Goal: Browse casually: Explore the website without a specific task or goal

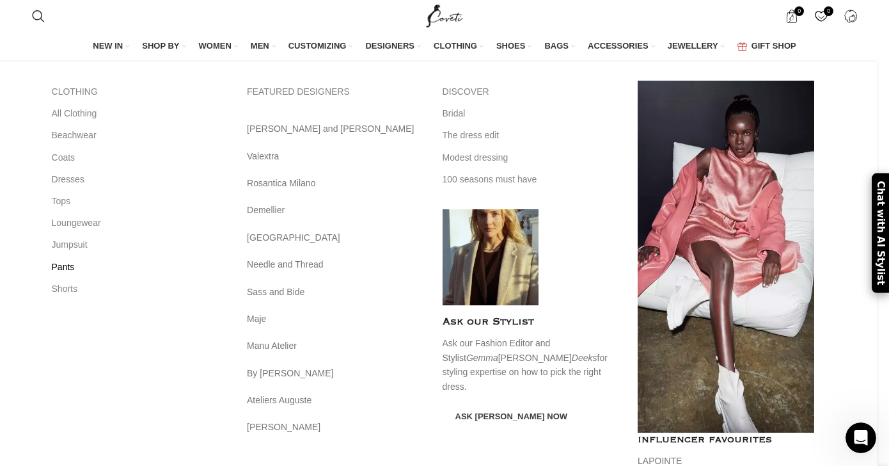
click at [179, 265] on link "Pants" at bounding box center [140, 267] width 177 height 22
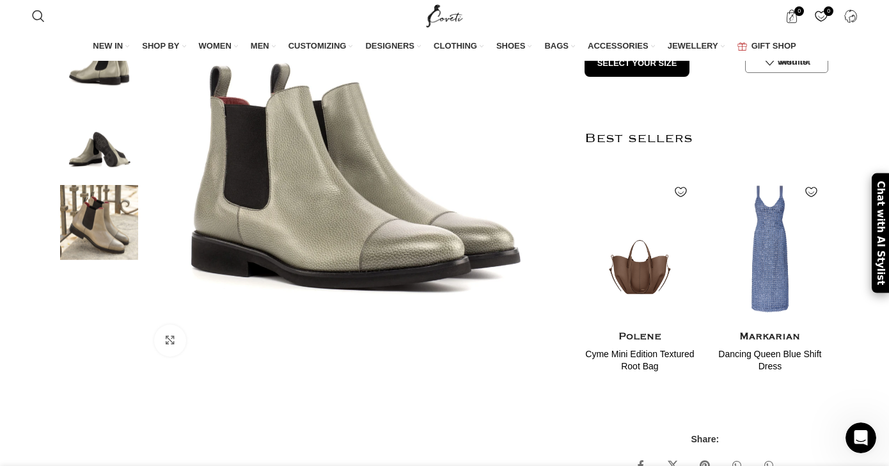
scroll to position [0, 1071]
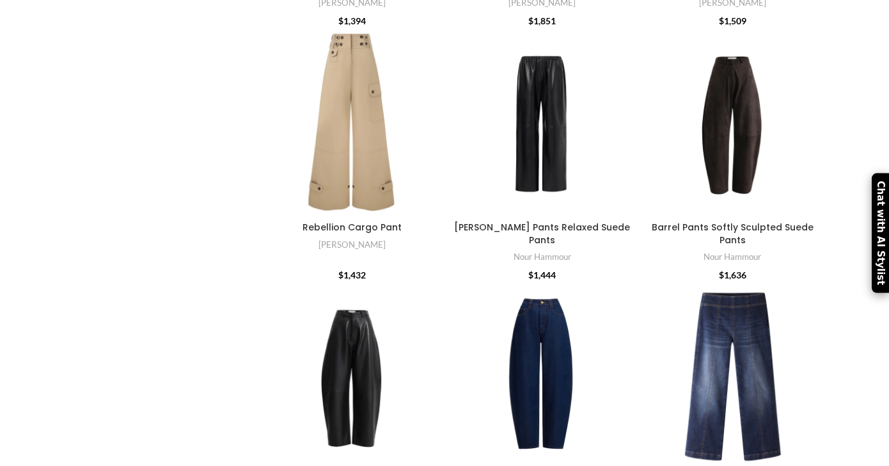
scroll to position [1209, 0]
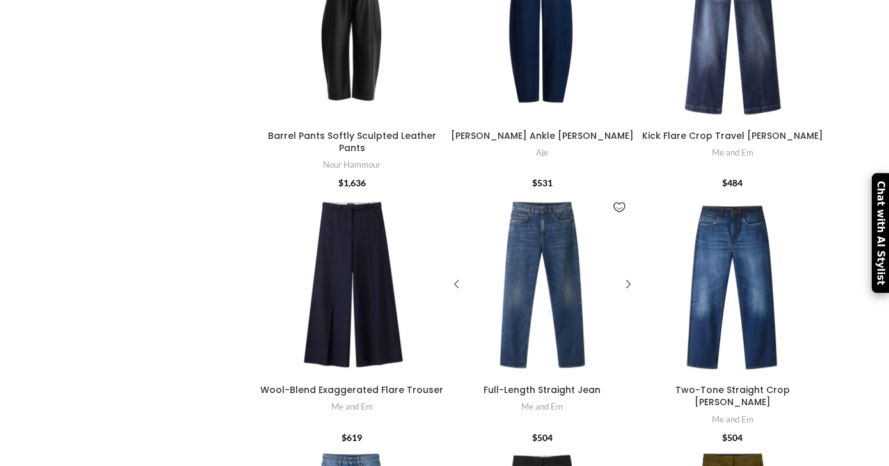
click at [529, 269] on div at bounding box center [526, 284] width 31 height 187
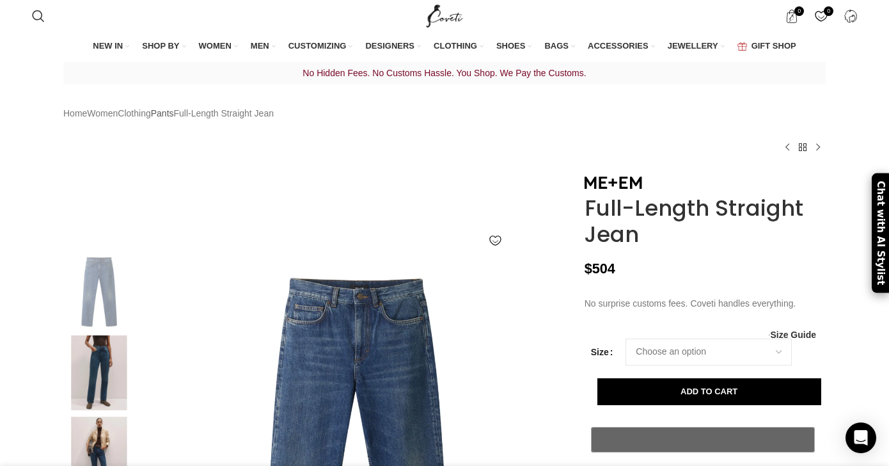
click at [174, 120] on link "Pants" at bounding box center [162, 113] width 23 height 14
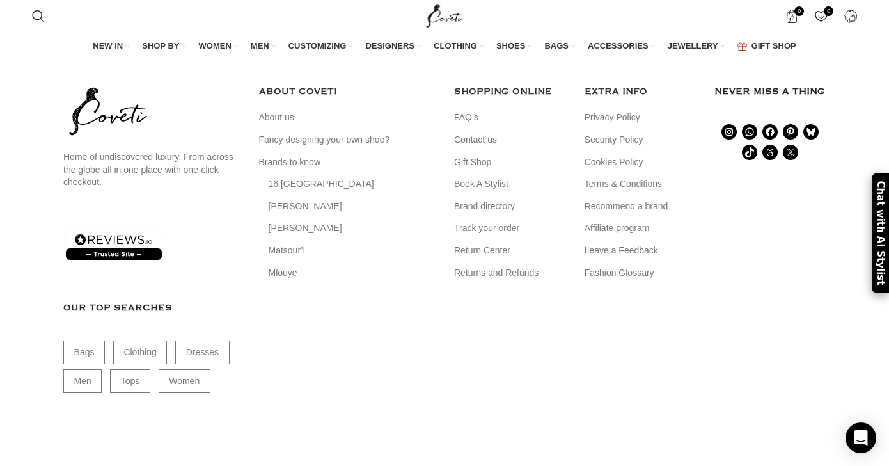
scroll to position [4970, 0]
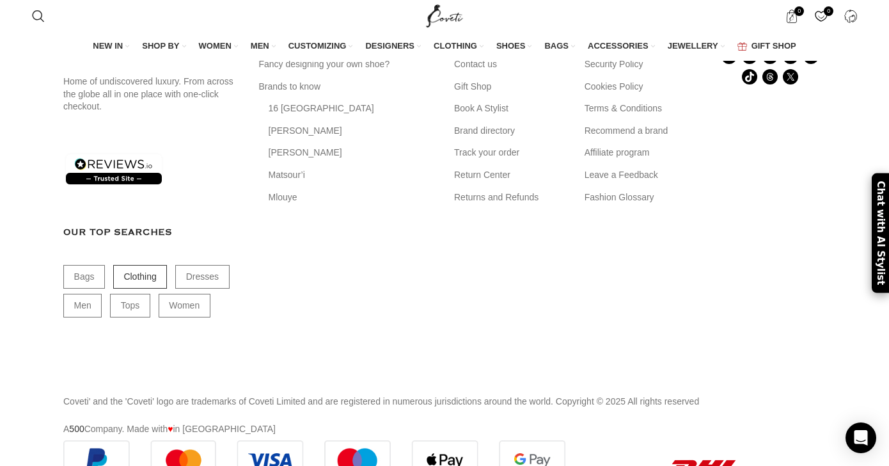
click at [143, 266] on link "Clothing" at bounding box center [140, 277] width 54 height 24
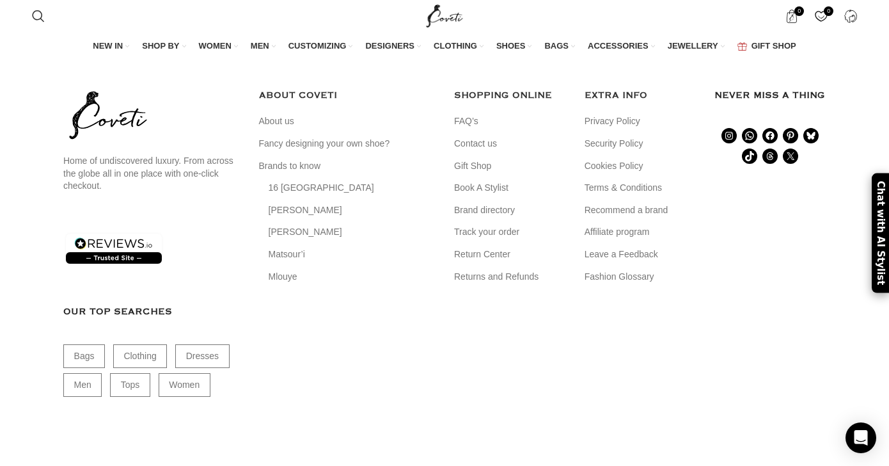
scroll to position [5617, 0]
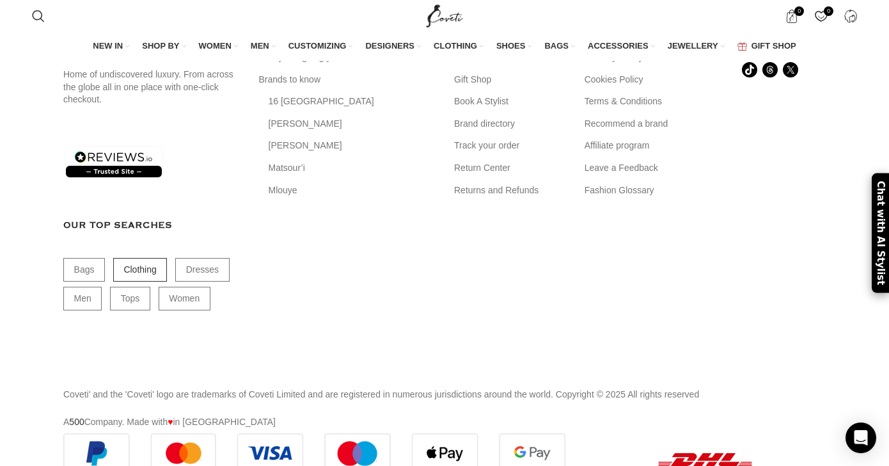
click at [139, 281] on link "Clothing" at bounding box center [140, 270] width 54 height 24
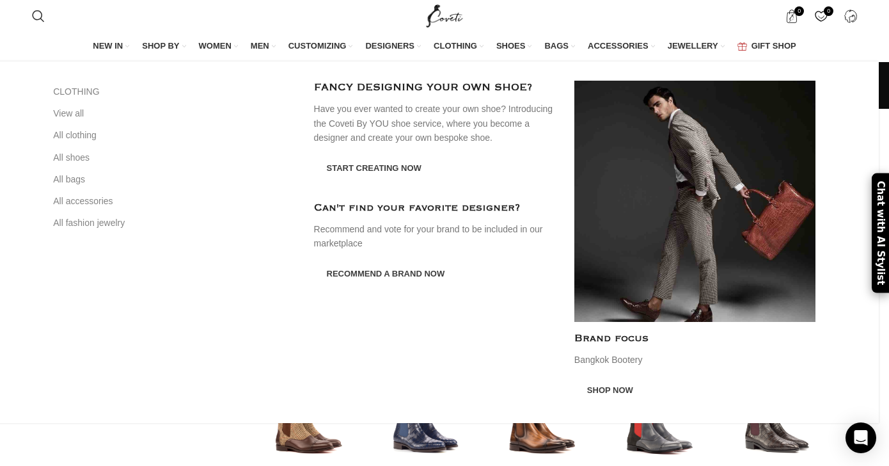
click at [261, 44] on span "MEN" at bounding box center [260, 46] width 19 height 12
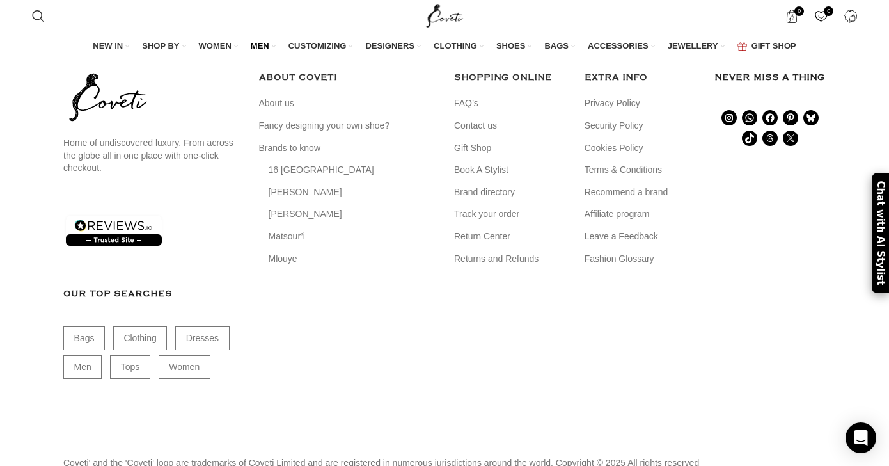
scroll to position [5145, 0]
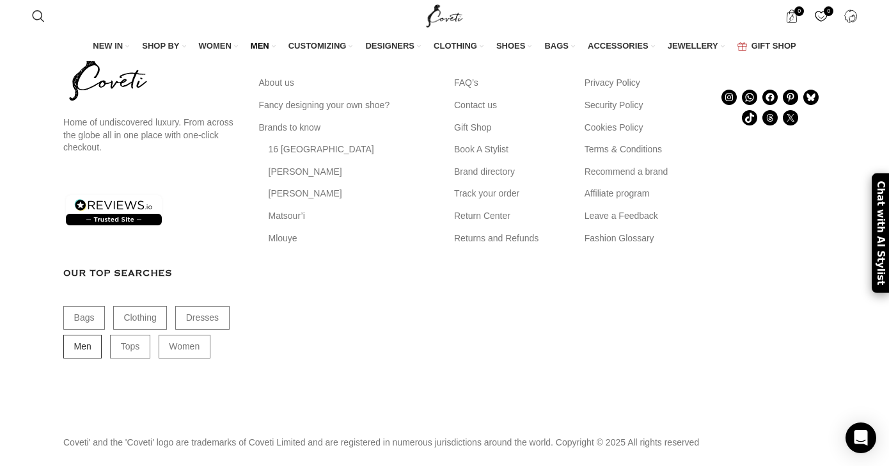
click at [81, 344] on link "Men" at bounding box center [82, 346] width 38 height 24
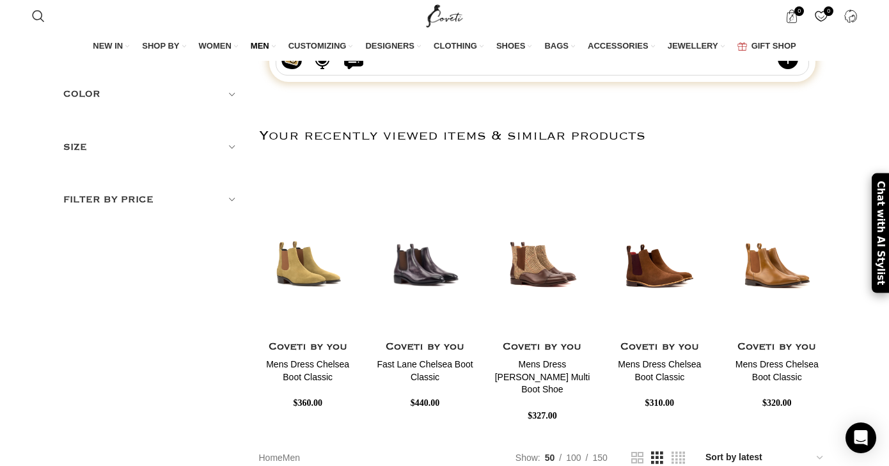
scroll to position [90, 0]
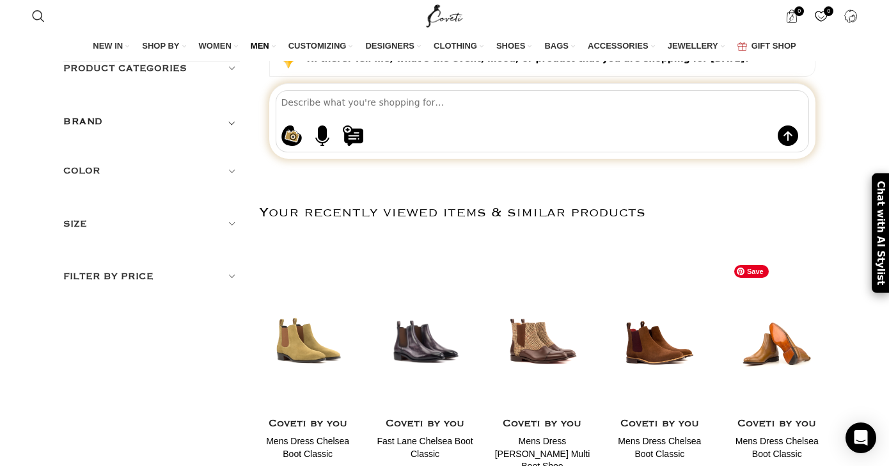
click at [767, 352] on img "7 / 30" at bounding box center [776, 335] width 101 height 158
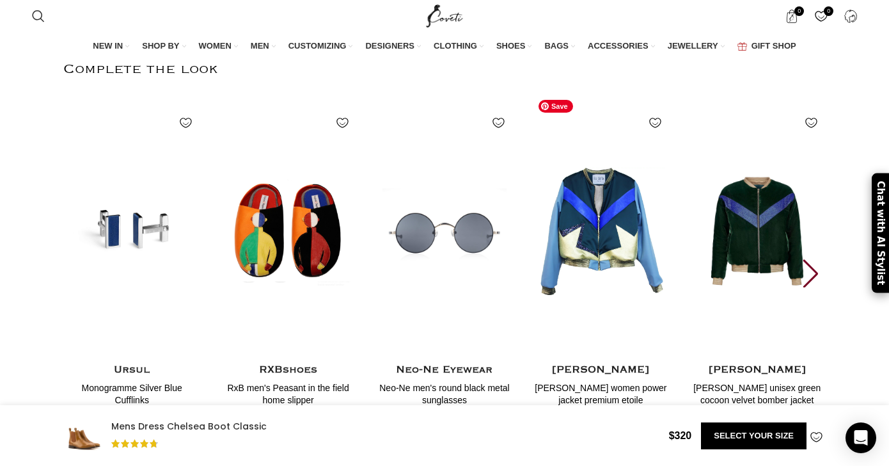
scroll to position [1319, 0]
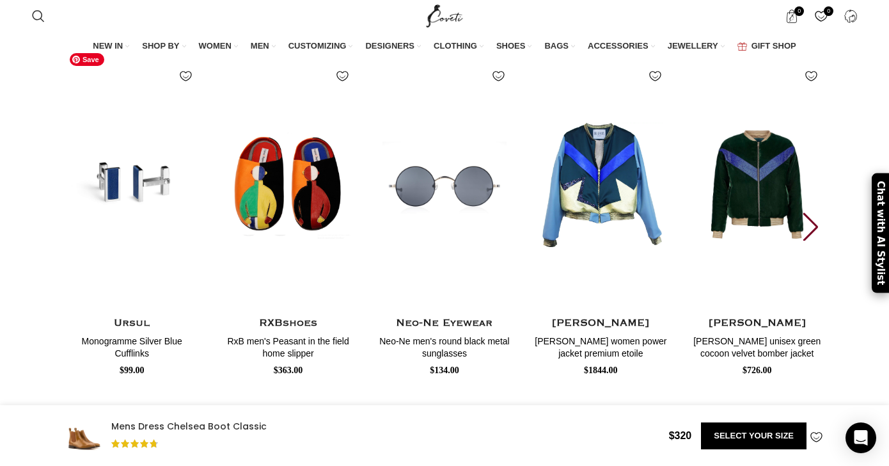
click at [134, 186] on img "1 / 10" at bounding box center [131, 183] width 141 height 263
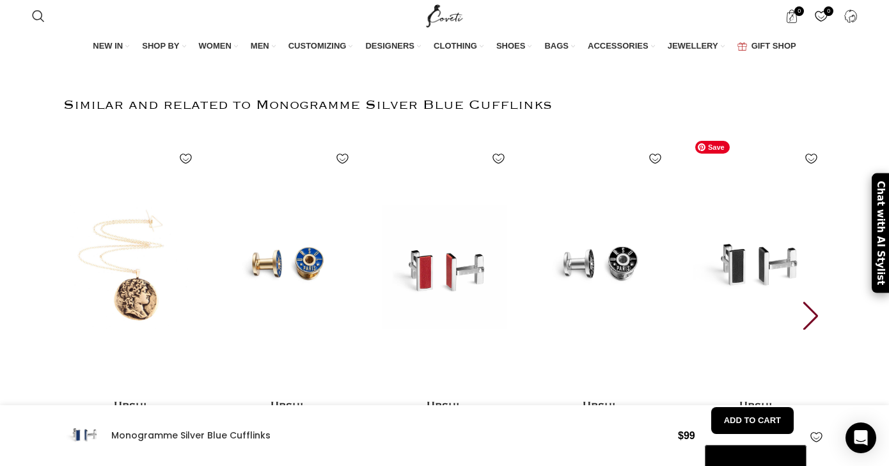
scroll to position [0, 269]
click at [747, 261] on img "5 / 30" at bounding box center [756, 266] width 141 height 263
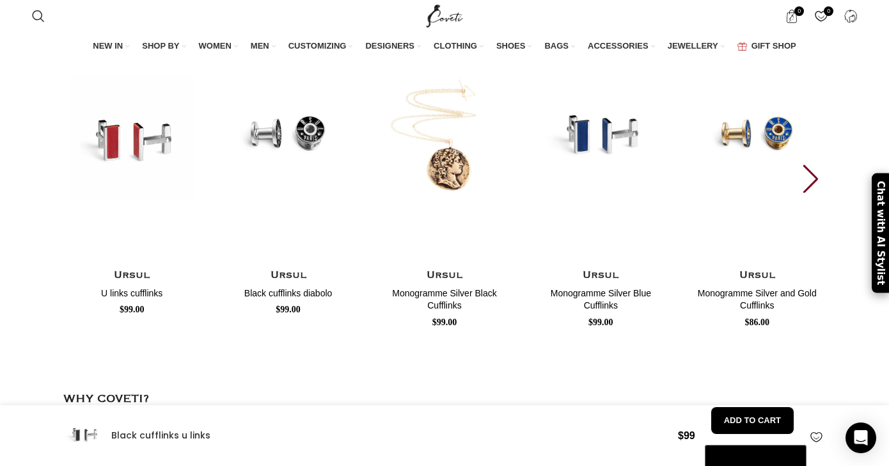
scroll to position [0, 269]
click at [812, 192] on div "Next slide" at bounding box center [810, 178] width 17 height 28
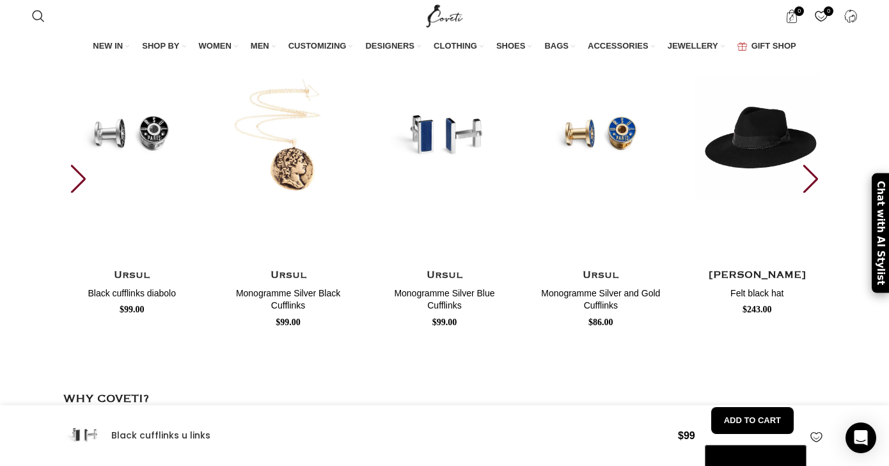
click at [812, 192] on div "Next slide" at bounding box center [810, 178] width 17 height 28
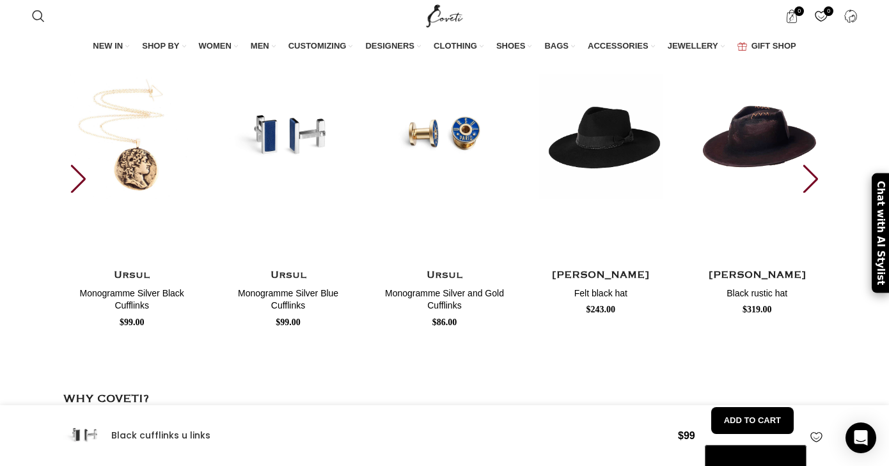
click at [812, 192] on div "Next slide" at bounding box center [810, 178] width 17 height 28
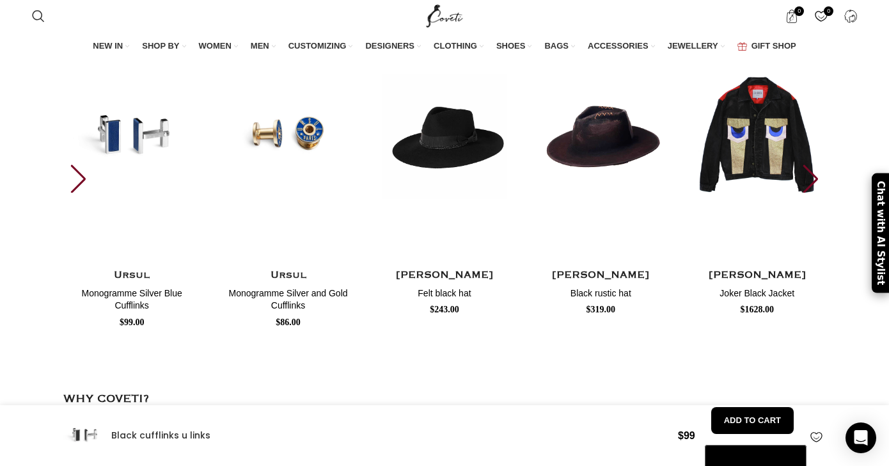
click at [812, 192] on div "Next slide" at bounding box center [810, 178] width 17 height 28
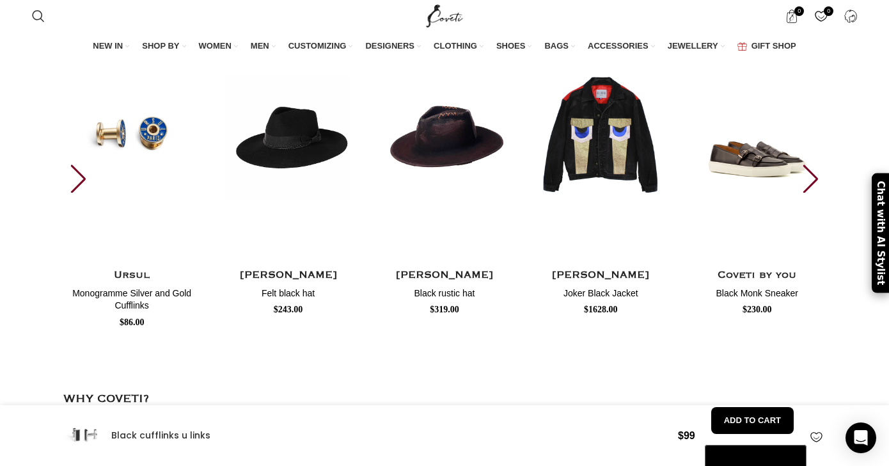
click at [812, 192] on div "Next slide" at bounding box center [810, 178] width 17 height 28
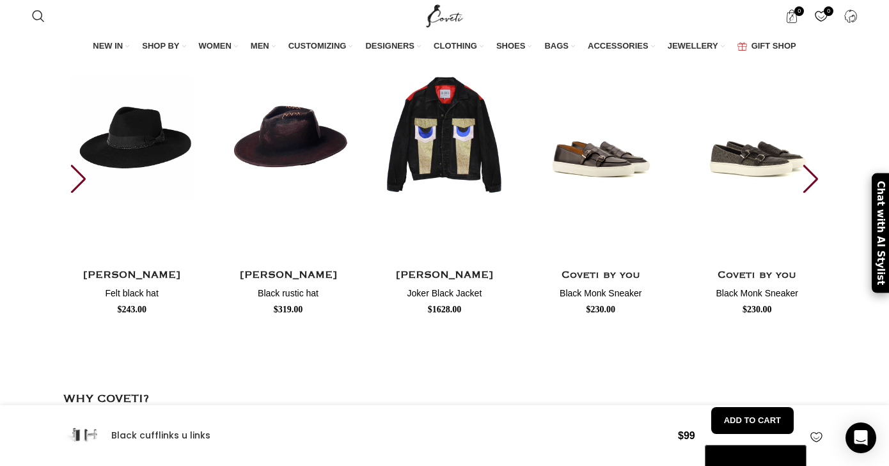
scroll to position [0, 404]
click at [70, 183] on div "Previous slide" at bounding box center [78, 178] width 17 height 28
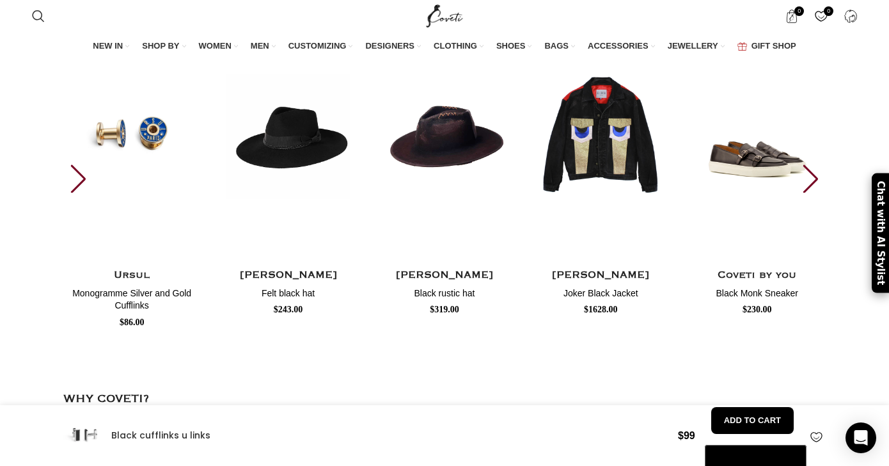
click at [70, 183] on div "Previous slide" at bounding box center [78, 178] width 17 height 28
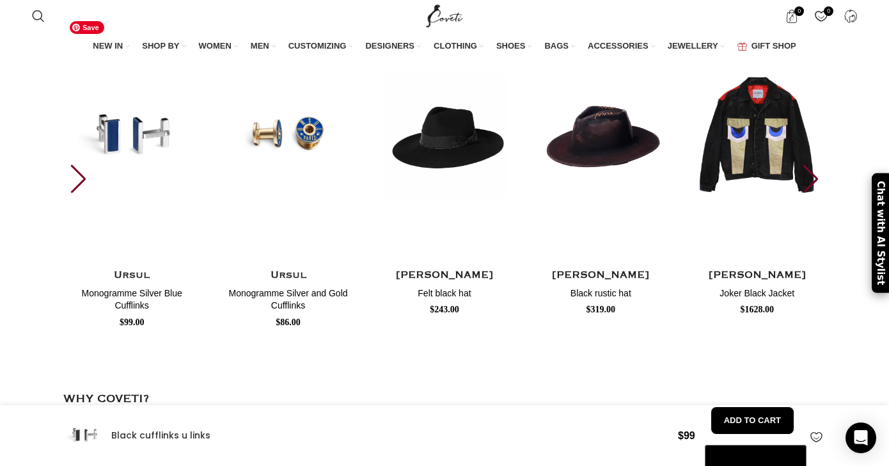
click at [93, 177] on img "4 / 30" at bounding box center [131, 135] width 141 height 263
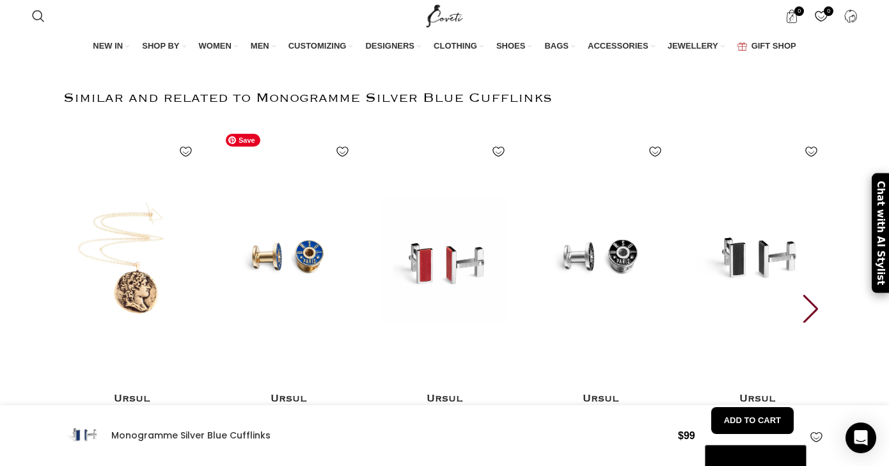
scroll to position [1959, 0]
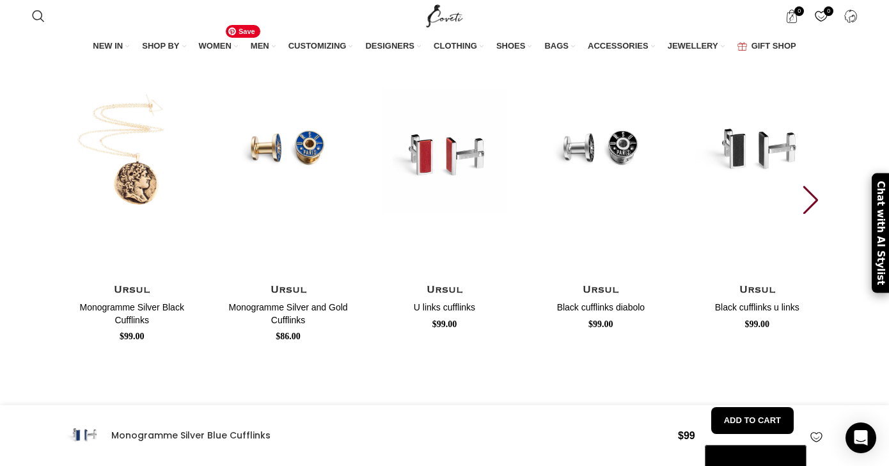
click at [307, 149] on img "2 / 30" at bounding box center [287, 150] width 141 height 263
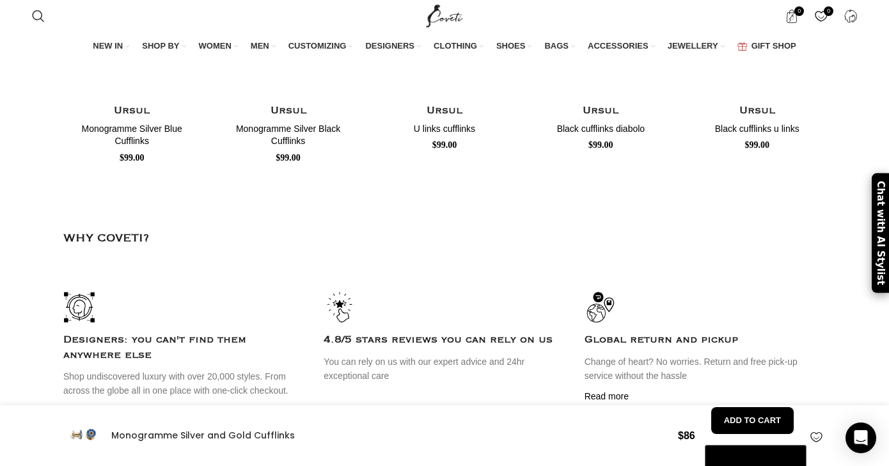
scroll to position [1940, 0]
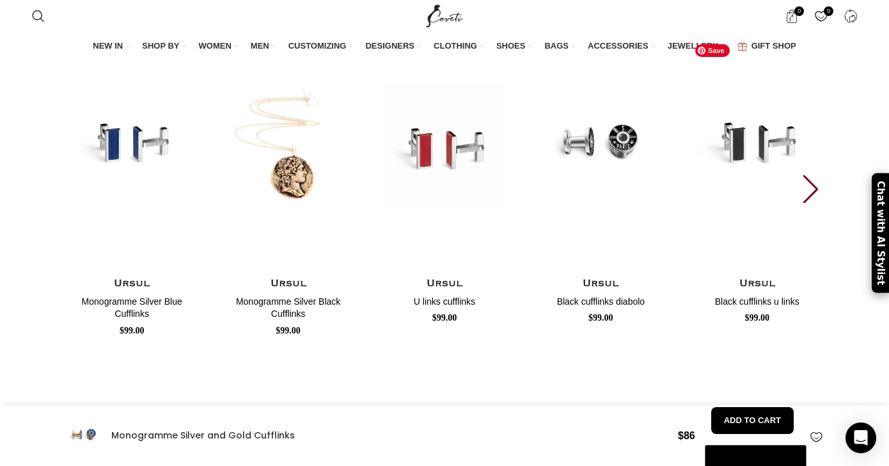
click at [819, 203] on div "Next slide" at bounding box center [810, 189] width 17 height 28
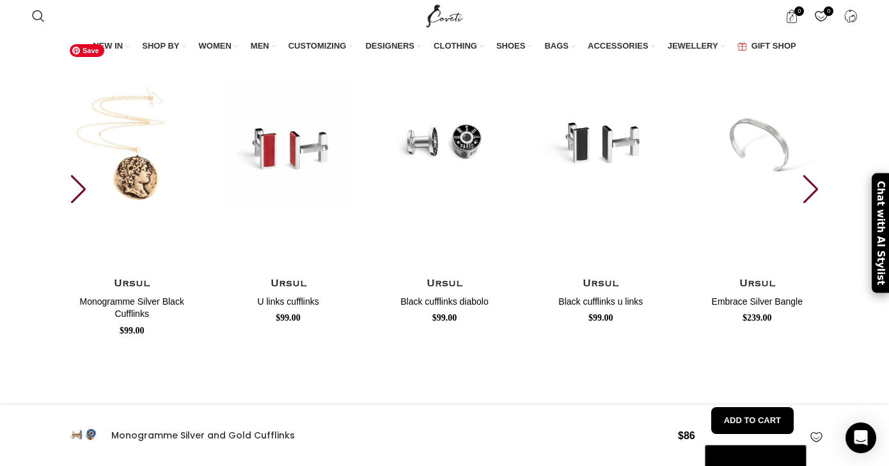
click at [73, 224] on img "2 / 30" at bounding box center [131, 144] width 141 height 263
click at [74, 203] on div "Previous slide" at bounding box center [78, 189] width 17 height 28
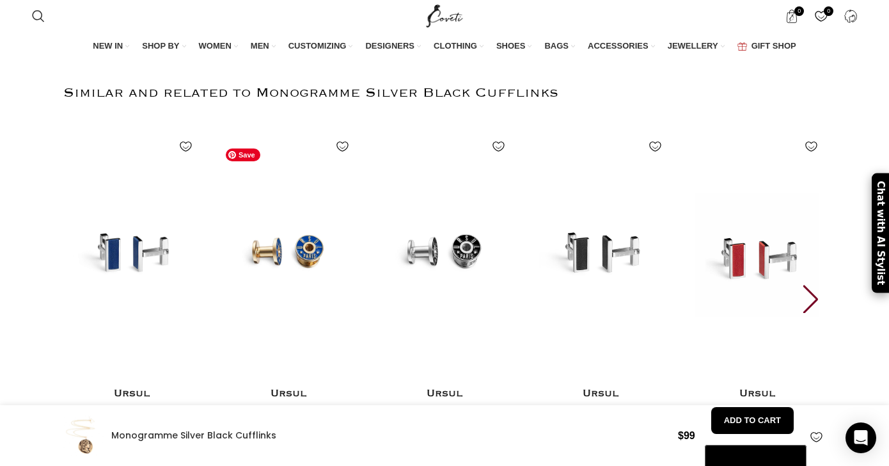
scroll to position [0, 134]
click at [749, 264] on img "5 / 30" at bounding box center [756, 254] width 141 height 263
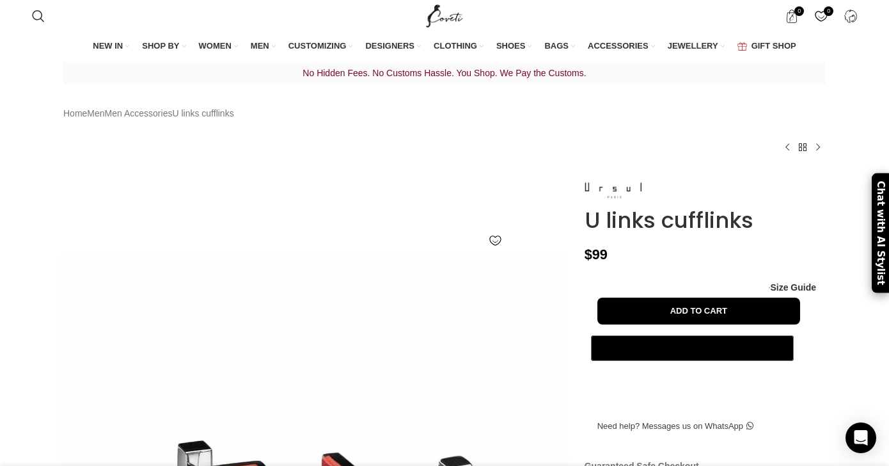
scroll to position [0, 134]
click at [233, 120] on span "U links cufflinks" at bounding box center [202, 113] width 61 height 14
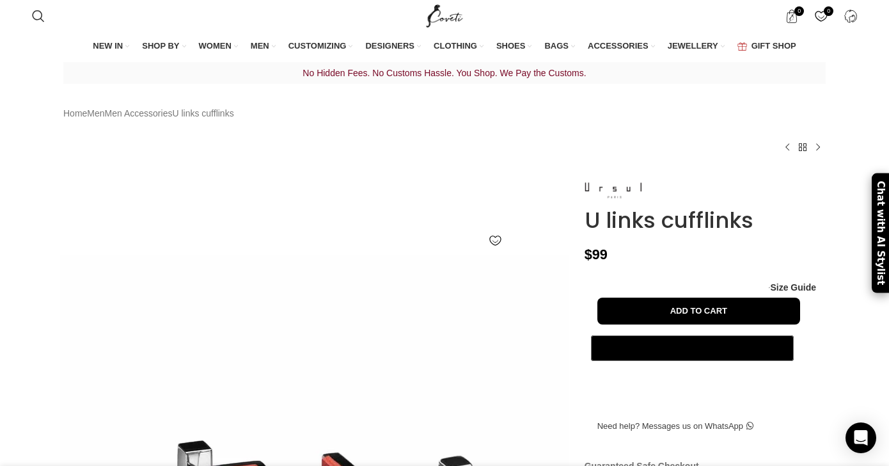
click at [233, 120] on span "U links cufflinks" at bounding box center [202, 113] width 61 height 14
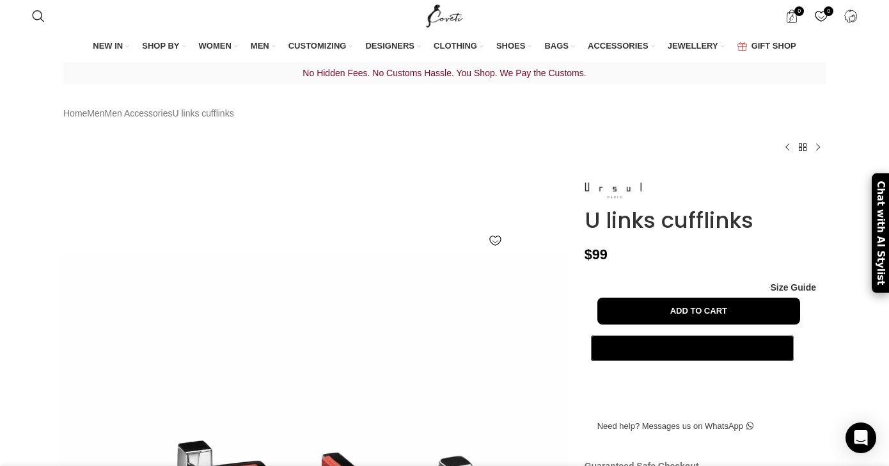
click at [233, 120] on span "U links cufflinks" at bounding box center [202, 113] width 61 height 14
drag, startPoint x: 234, startPoint y: 140, endPoint x: 276, endPoint y: 143, distance: 41.7
click at [276, 143] on div "No Hidden Fees. No Customs Hassle. You Shop. We Pay the Customs. Home Men Men A…" at bounding box center [444, 118] width 762 height 113
copy nav "cufflinks"
click at [415, 81] on p "No Hidden Fees. No Customs Hassle. You Shop. We Pay the Customs." at bounding box center [444, 73] width 762 height 17
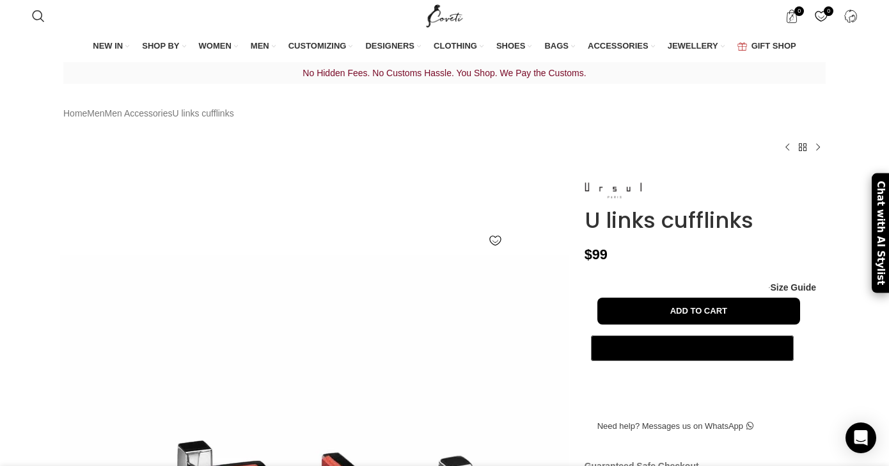
scroll to position [0, 269]
click at [33, 16] on span "Search" at bounding box center [38, 16] width 13 height 13
click at [59, 52] on input "Search" at bounding box center [122, 60] width 192 height 45
paste input "cufflinks"
type input "cufflinks"
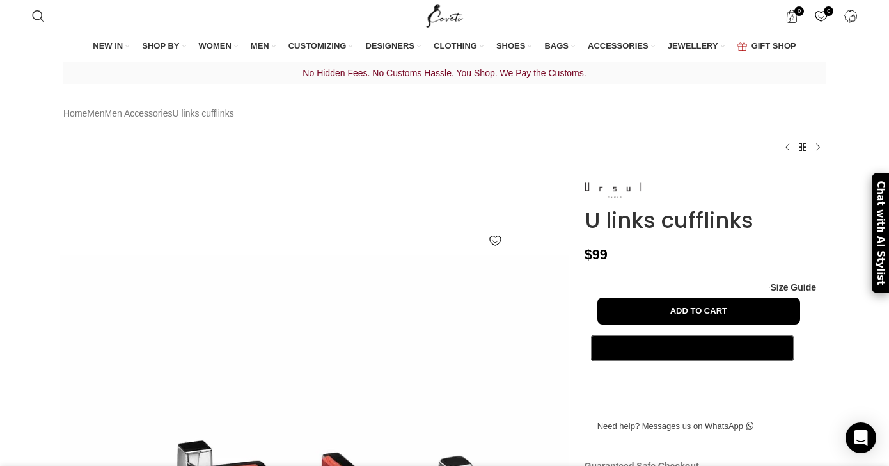
click at [188, 48] on button "Search" at bounding box center [202, 70] width 29 height 45
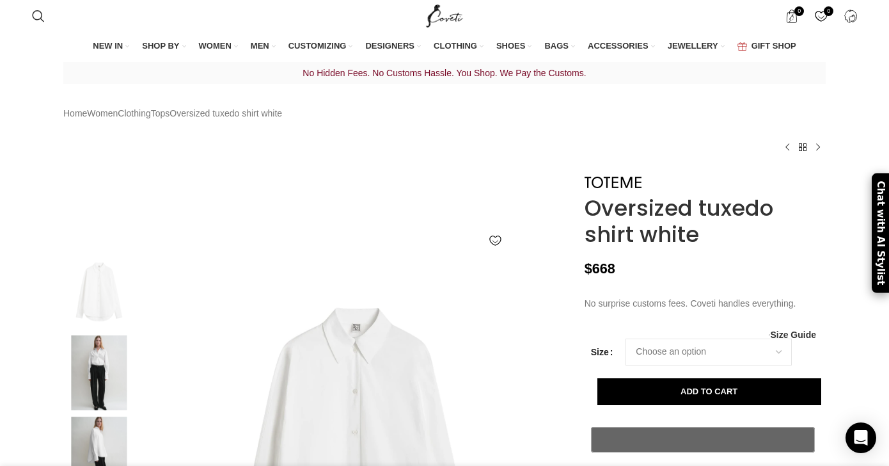
click at [200, 81] on p "No Hidden Fees. No Customs Hassle. You Shop. We Pay the Customs." at bounding box center [444, 73] width 762 height 17
click at [41, 15] on span "Search" at bounding box center [38, 16] width 13 height 13
click at [43, 17] on span "Search" at bounding box center [38, 16] width 13 height 13
click at [58, 59] on input "Search" at bounding box center [122, 60] width 192 height 45
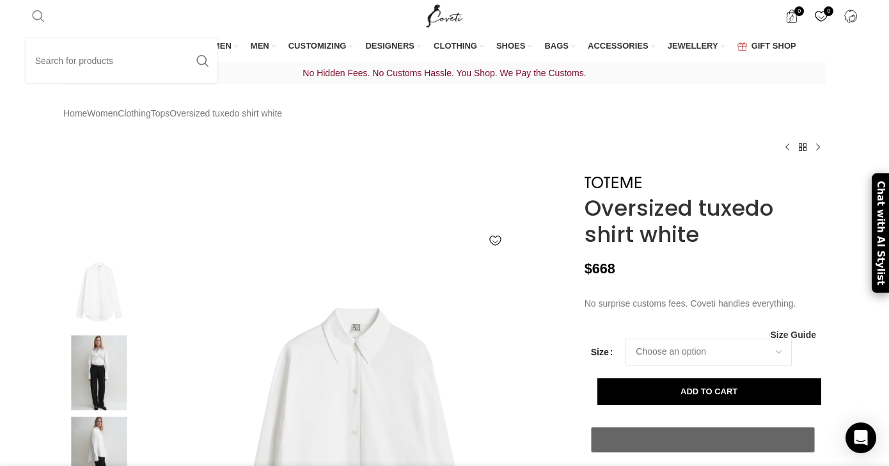
paste input "cufflinks"
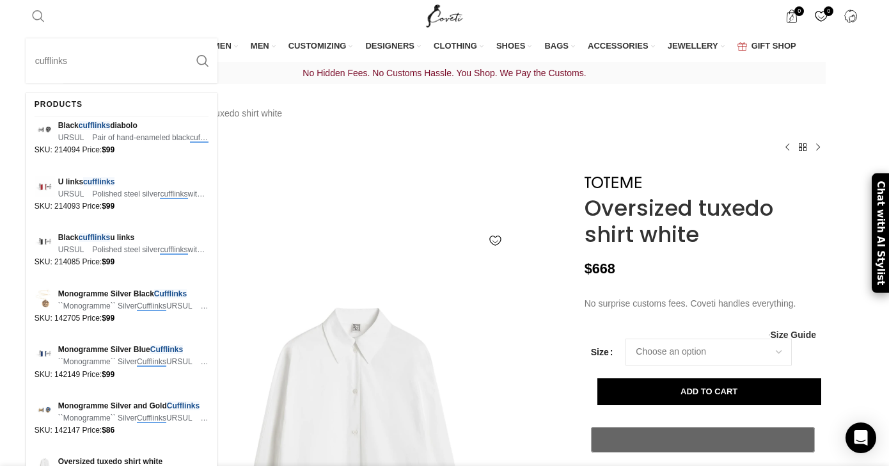
type input "cufflinks"
click at [42, 14] on span "Search" at bounding box center [38, 16] width 13 height 13
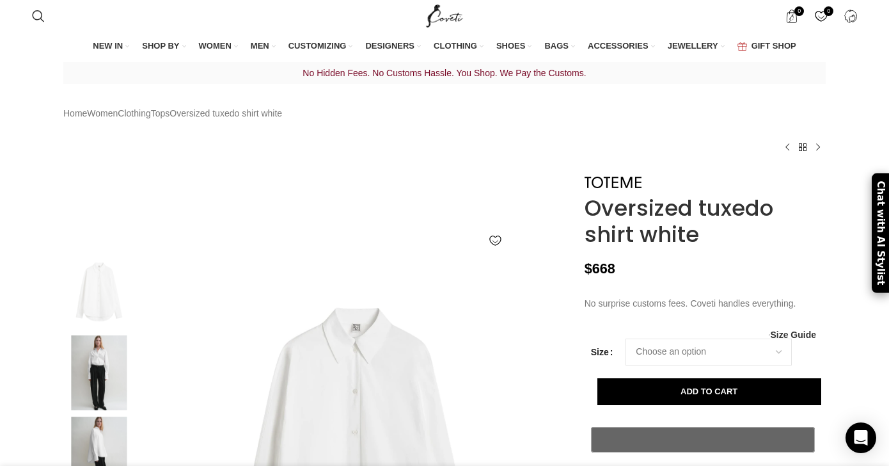
click at [74, 52] on div "NEW IN WHAT'S NEW New this week New in clothing New in Bags New in shoes TRENDI…" at bounding box center [445, 46] width 838 height 27
click at [40, 16] on span "Search" at bounding box center [38, 16] width 13 height 13
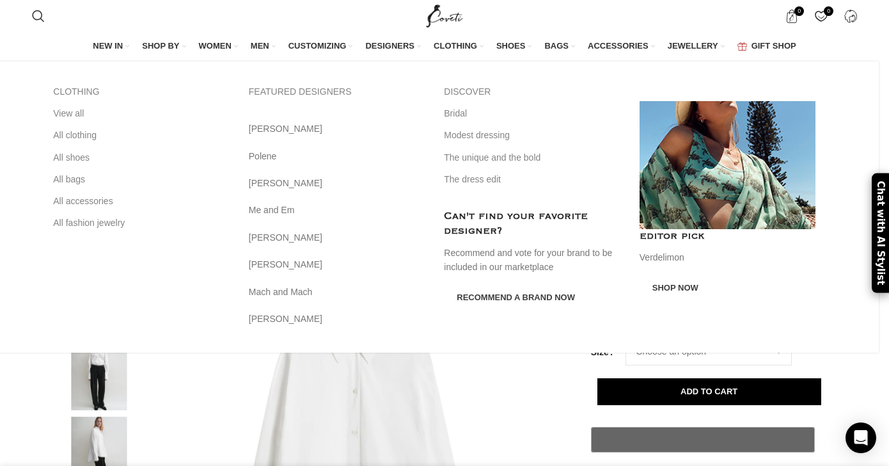
click at [207, 61] on div "CLOTHING View all All clothing All shoes All bags All accessories All fashion j…" at bounding box center [434, 206] width 889 height 291
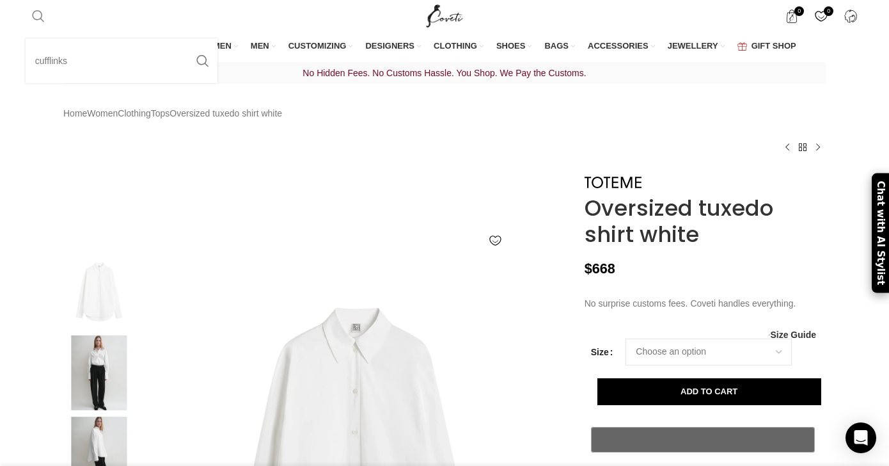
click at [45, 16] on link "Search" at bounding box center [39, 16] width 26 height 26
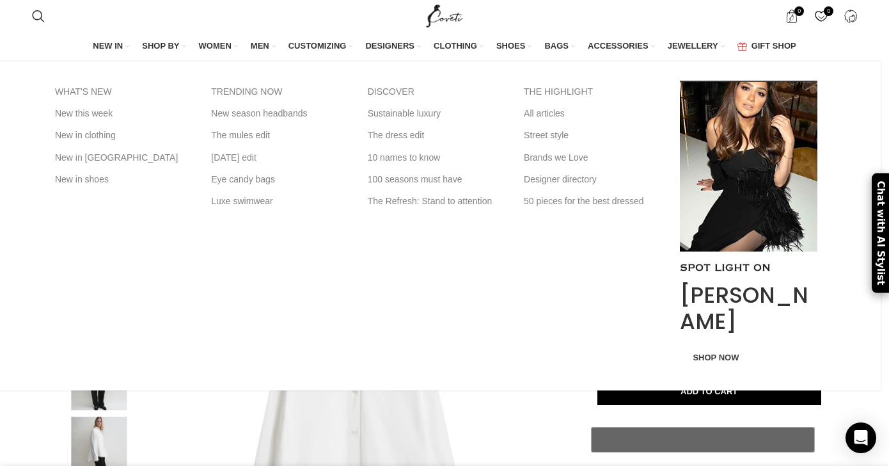
scroll to position [0, 269]
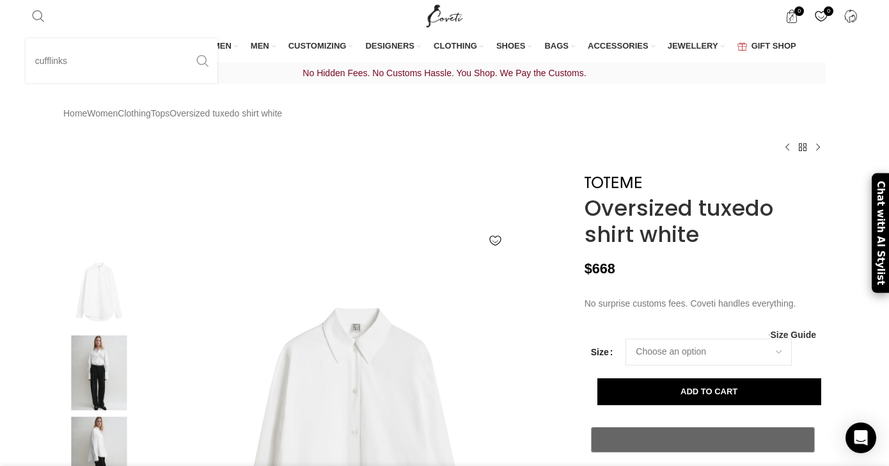
click at [201, 59] on button "Search" at bounding box center [202, 60] width 29 height 45
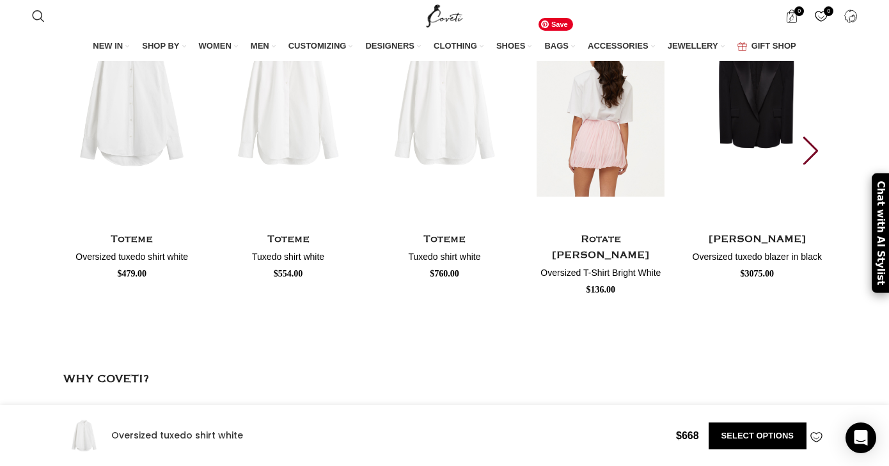
scroll to position [0, 269]
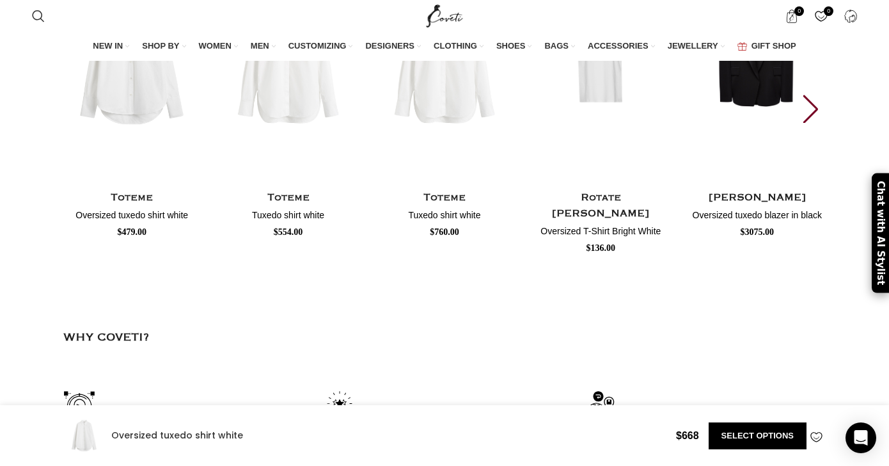
click at [806, 123] on div "Next slide" at bounding box center [810, 109] width 17 height 28
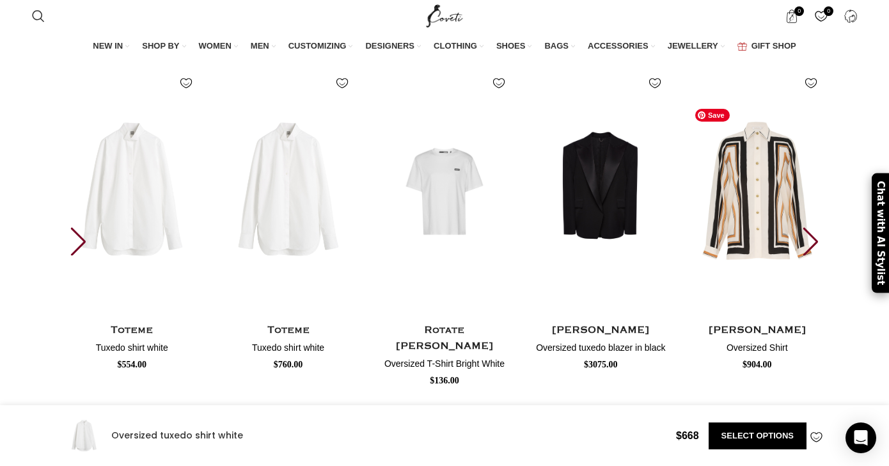
scroll to position [4240, 0]
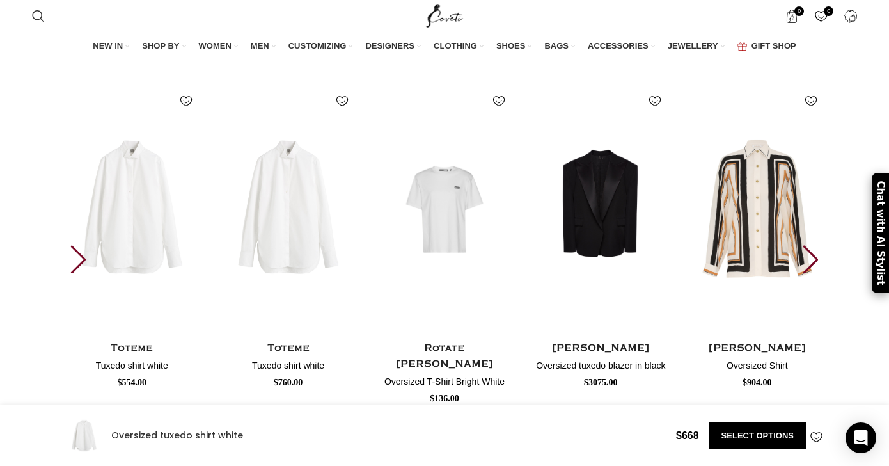
click at [813, 273] on div "Next slide" at bounding box center [810, 259] width 17 height 28
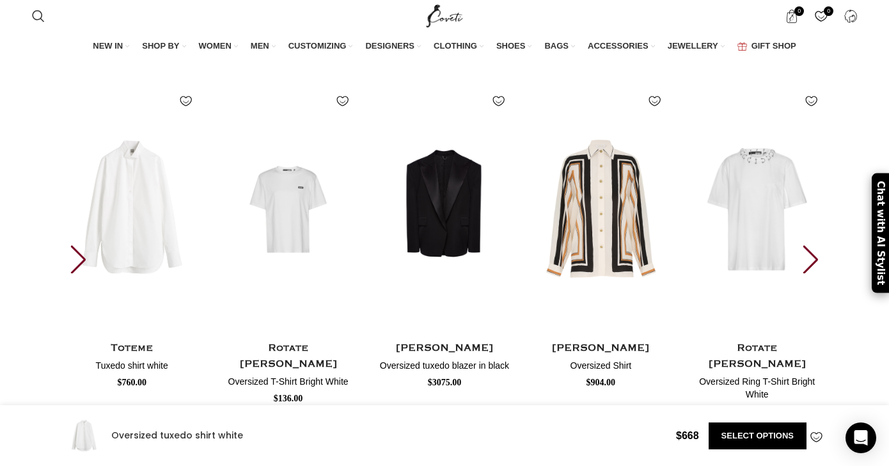
click at [813, 273] on div "Next slide" at bounding box center [810, 259] width 17 height 28
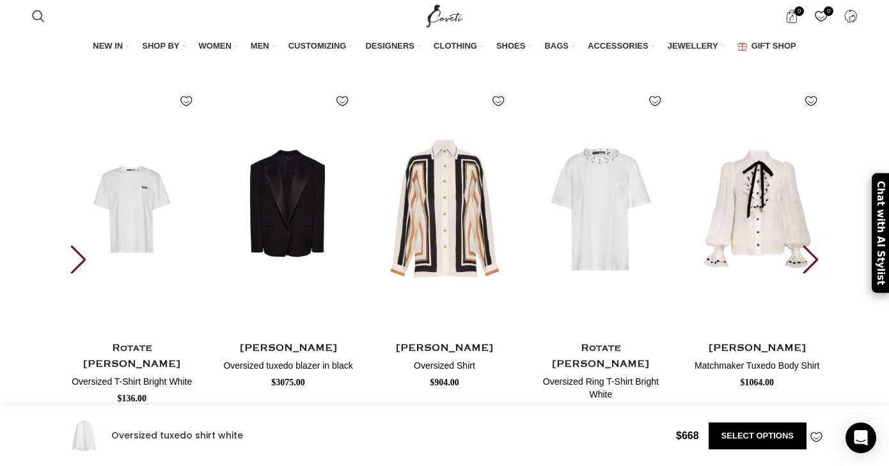
click at [813, 273] on div "Next slide" at bounding box center [810, 259] width 17 height 28
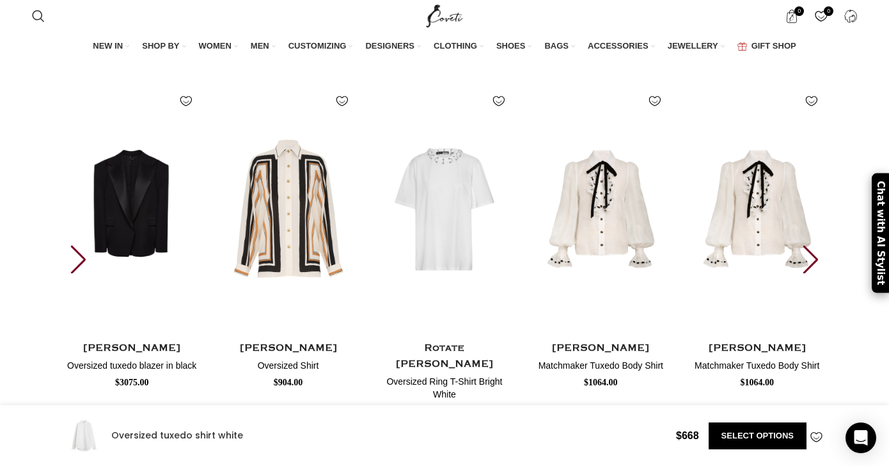
click at [813, 273] on div "Next slide" at bounding box center [810, 259] width 17 height 28
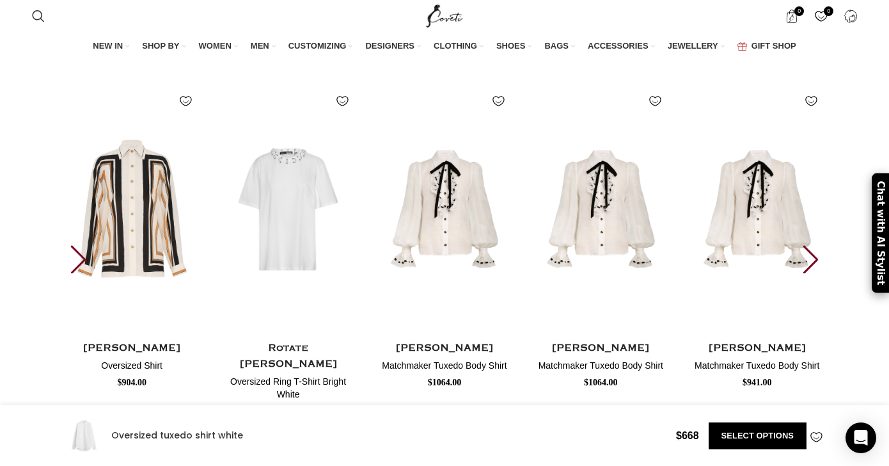
click at [813, 273] on div "Next slide" at bounding box center [810, 259] width 17 height 28
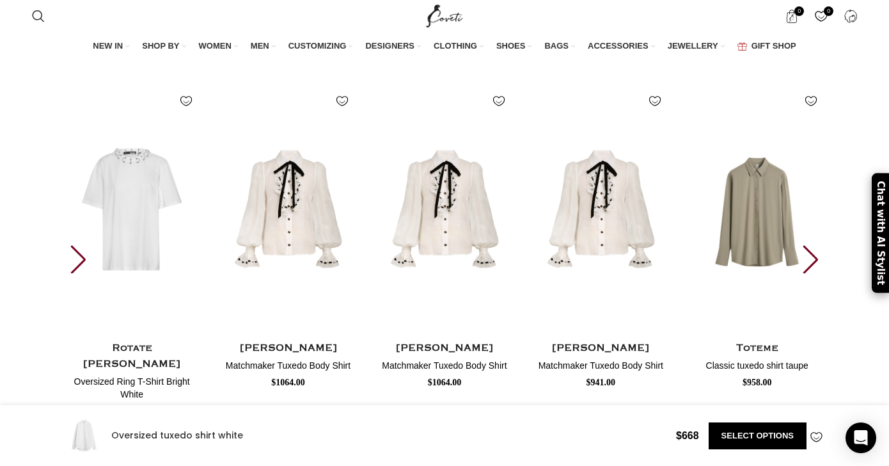
click at [813, 273] on div "Next slide" at bounding box center [810, 259] width 17 height 28
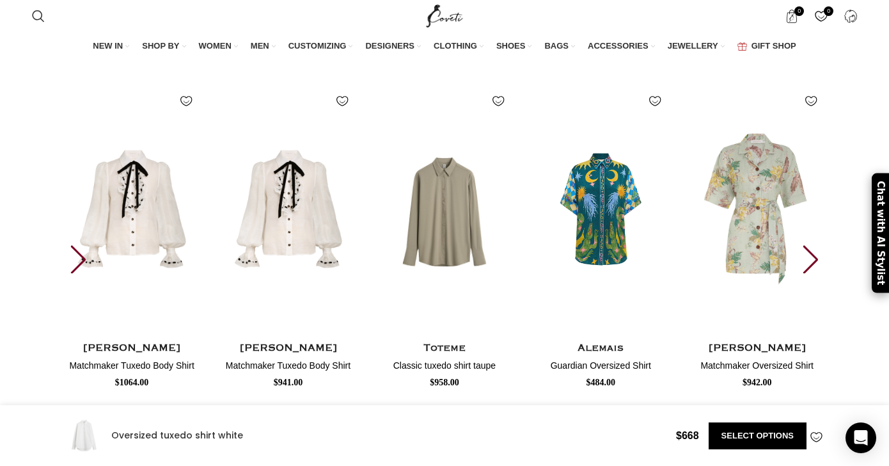
click at [813, 273] on div "Next slide" at bounding box center [810, 259] width 17 height 28
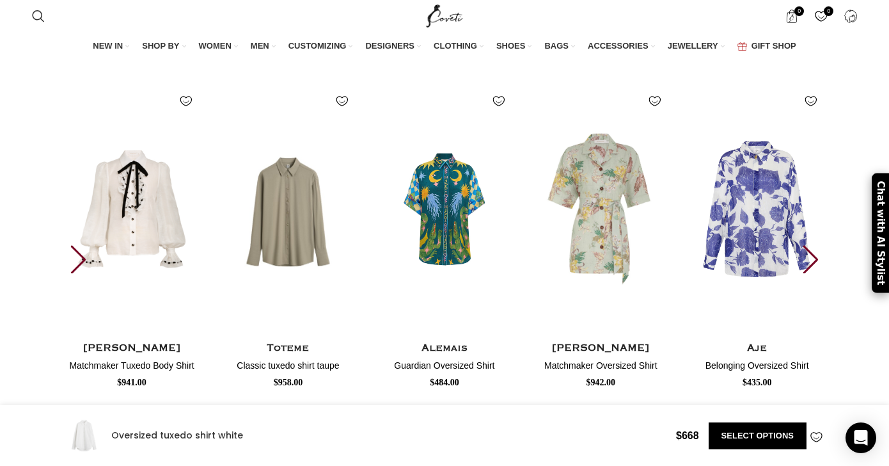
click at [813, 273] on div "Next slide" at bounding box center [810, 259] width 17 height 28
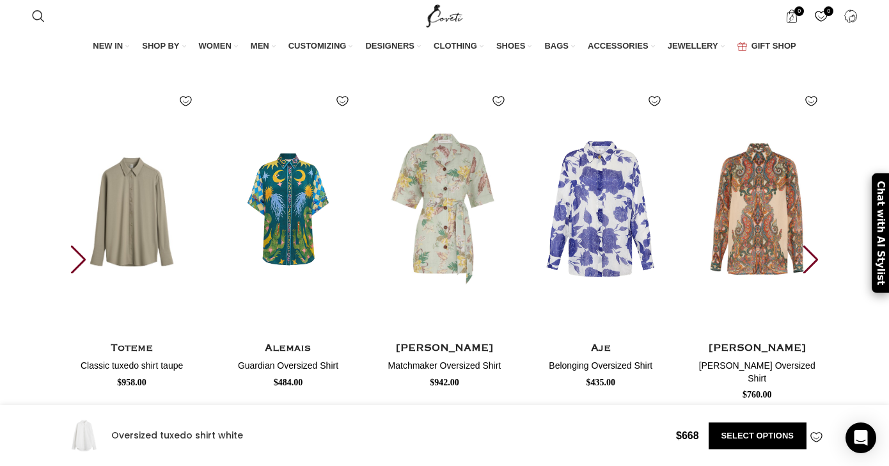
click at [813, 273] on div "Next slide" at bounding box center [810, 259] width 17 height 28
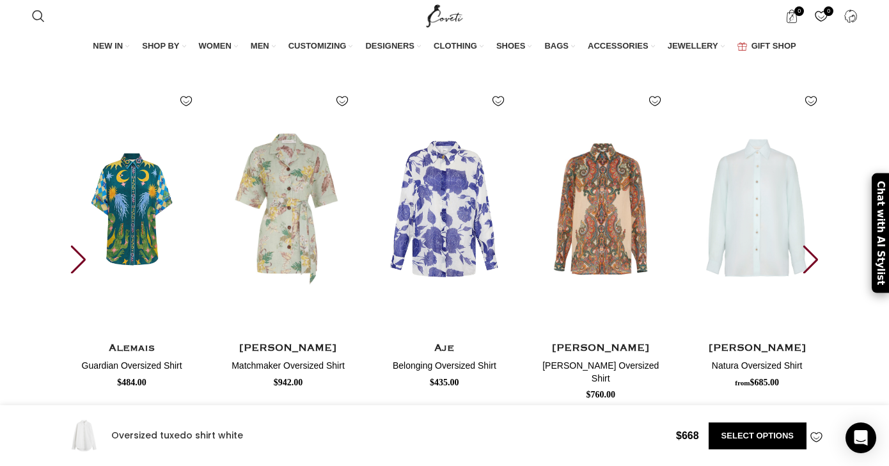
click at [813, 273] on div "Next slide" at bounding box center [810, 259] width 17 height 28
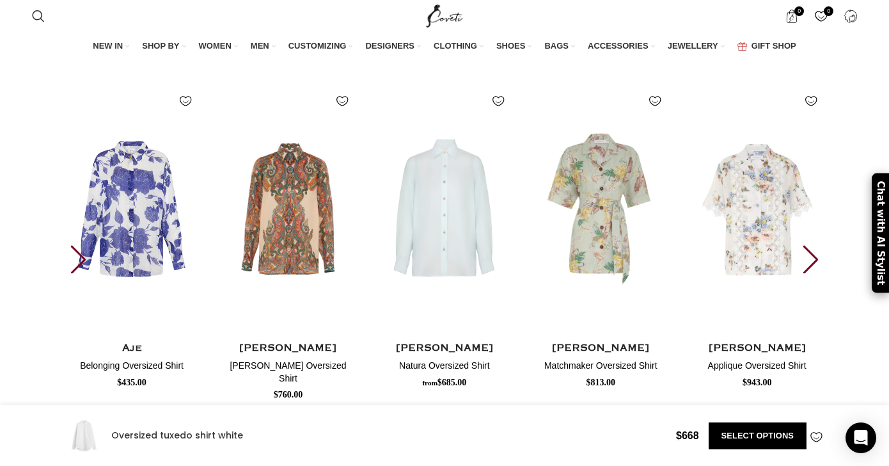
click at [813, 273] on div "Next slide" at bounding box center [810, 259] width 17 height 28
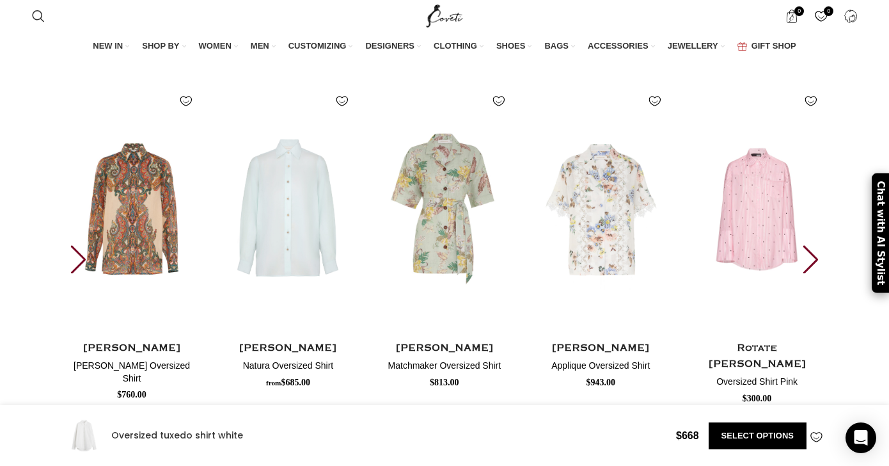
click at [813, 273] on div "Next slide" at bounding box center [810, 259] width 17 height 28
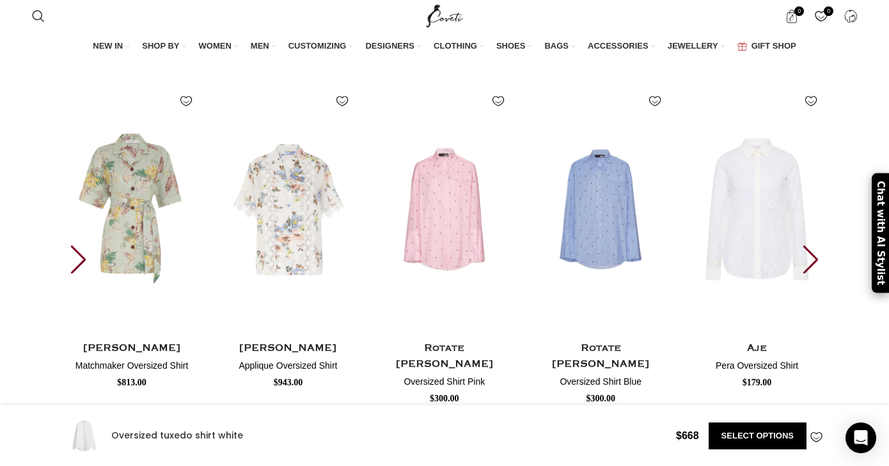
click at [813, 273] on div "Next slide" at bounding box center [810, 259] width 17 height 28
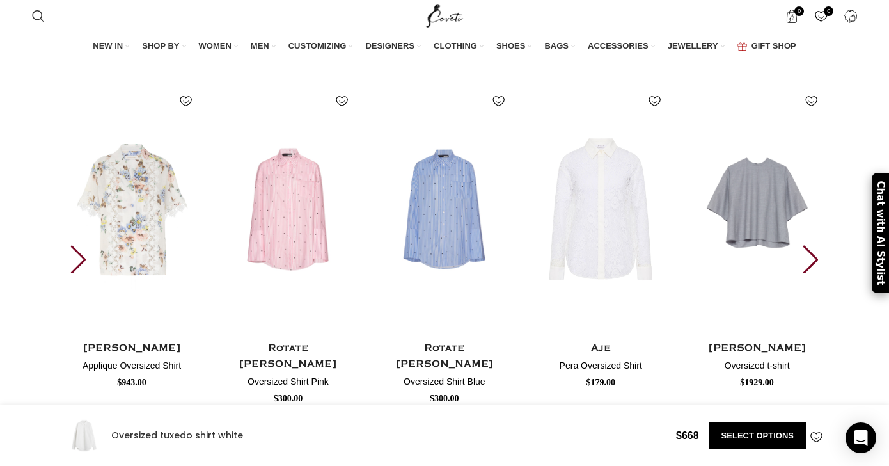
click at [813, 273] on div "Next slide" at bounding box center [810, 259] width 17 height 28
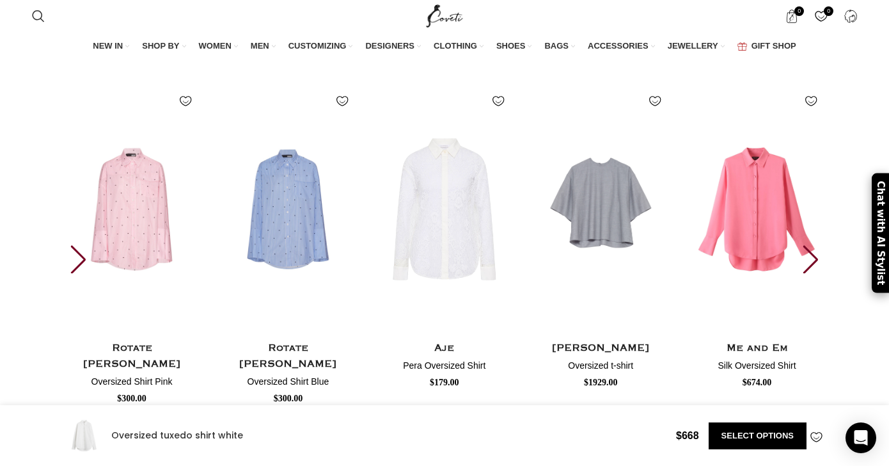
click at [811, 273] on div "Next slide" at bounding box center [810, 259] width 17 height 28
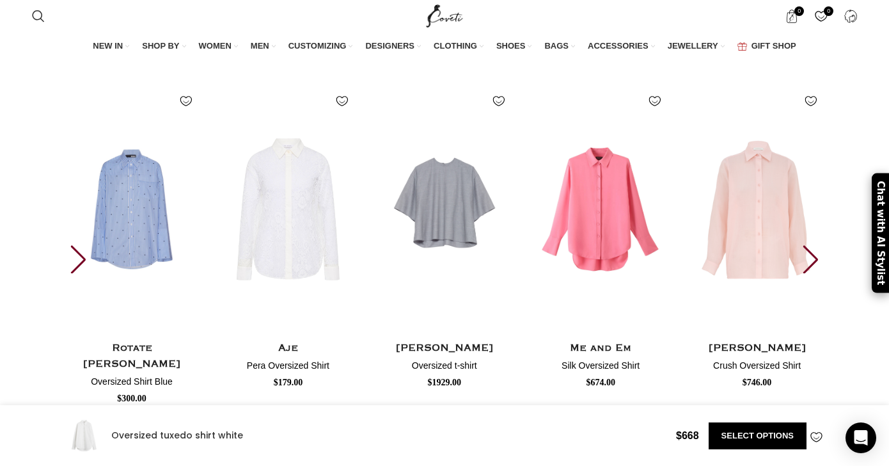
click at [811, 273] on div "Next slide" at bounding box center [810, 259] width 17 height 28
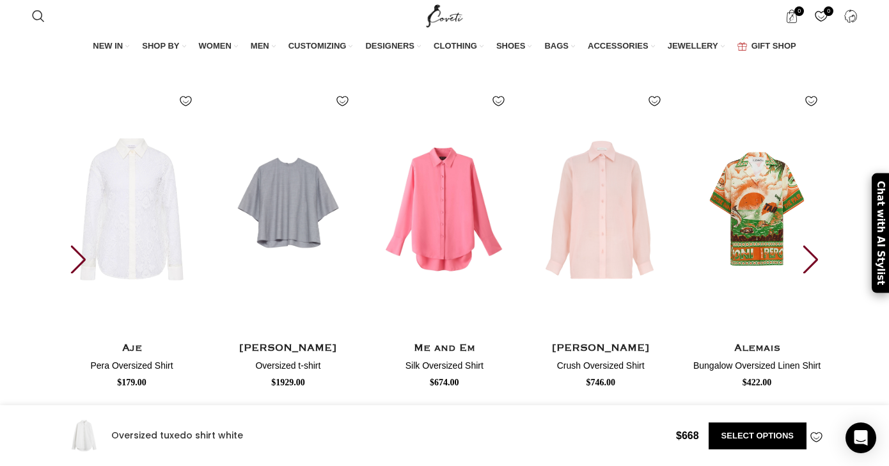
click at [811, 273] on div "Next slide" at bounding box center [810, 259] width 17 height 28
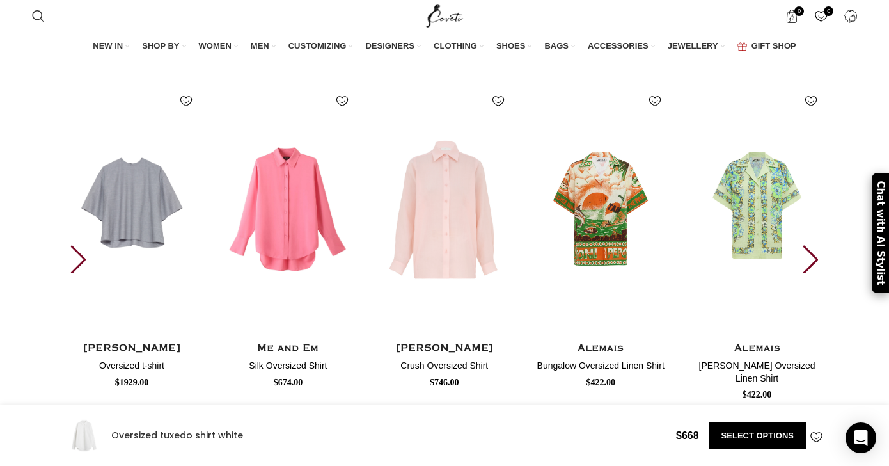
click at [811, 273] on div "Next slide" at bounding box center [810, 259] width 17 height 28
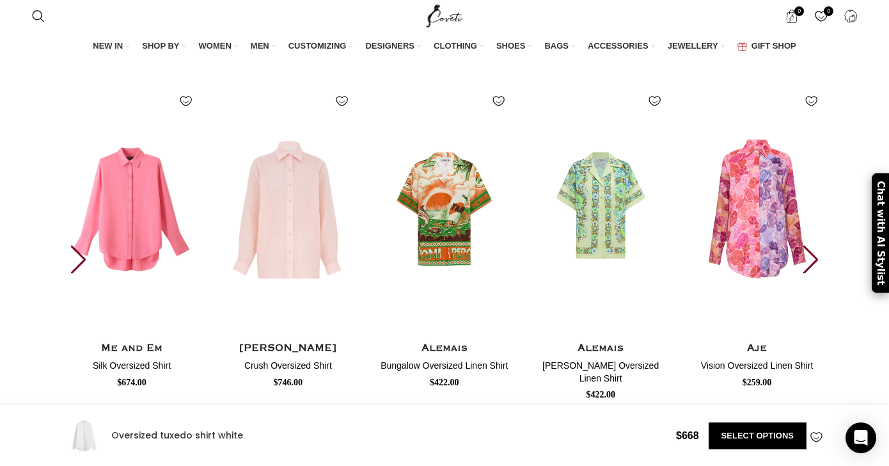
click at [811, 273] on div "Next slide" at bounding box center [810, 259] width 17 height 28
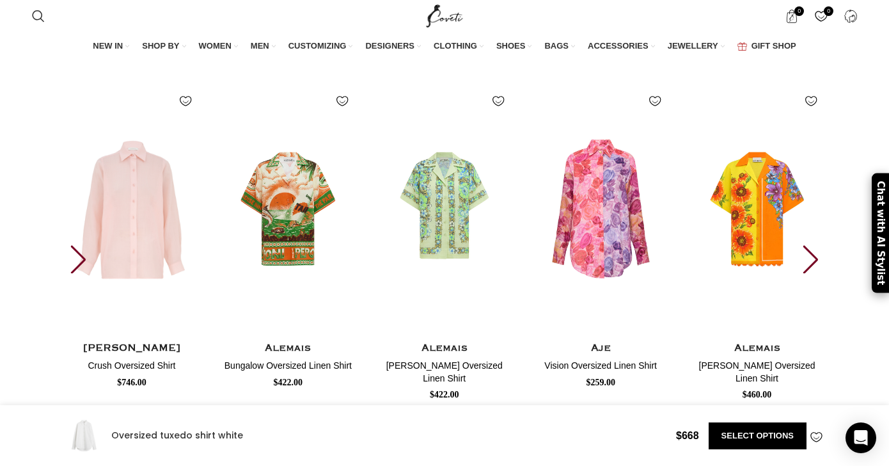
click at [811, 273] on div "Next slide" at bounding box center [810, 259] width 17 height 28
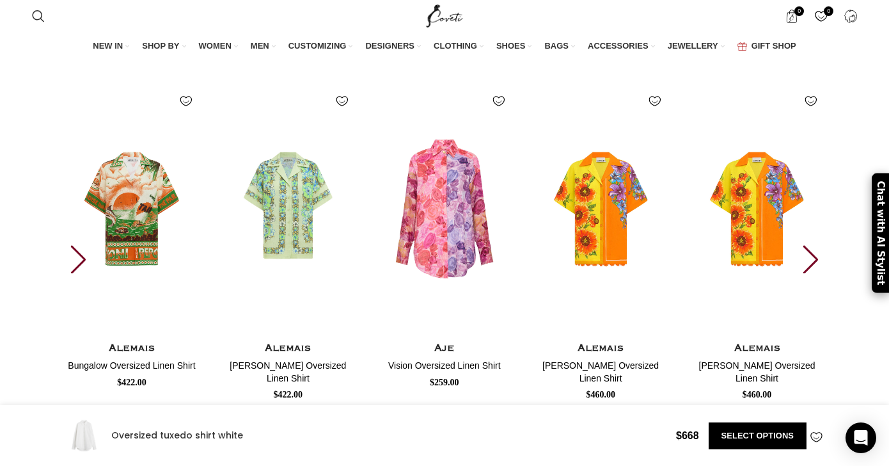
click at [811, 273] on div "Next slide" at bounding box center [810, 259] width 17 height 28
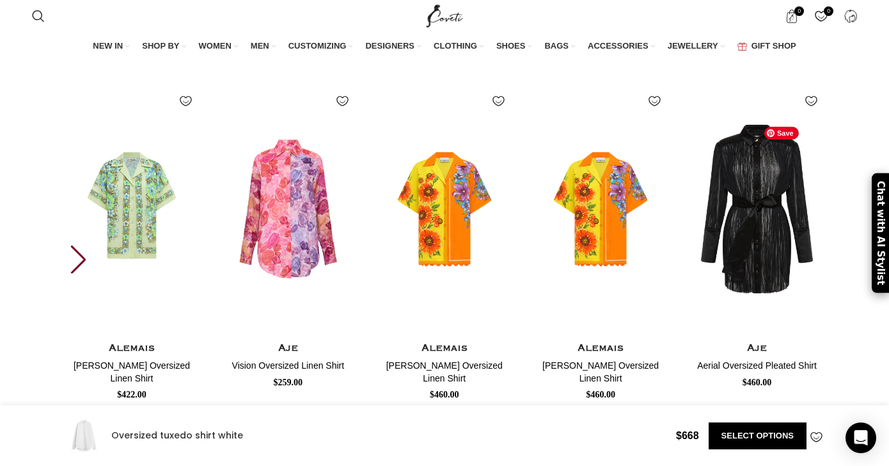
click at [811, 337] on img "30 / 30" at bounding box center [756, 465] width 137 height 256
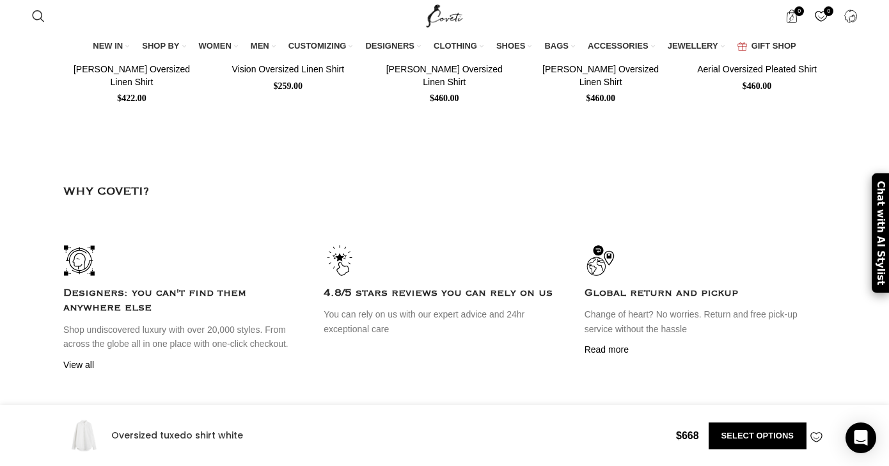
scroll to position [4545, 0]
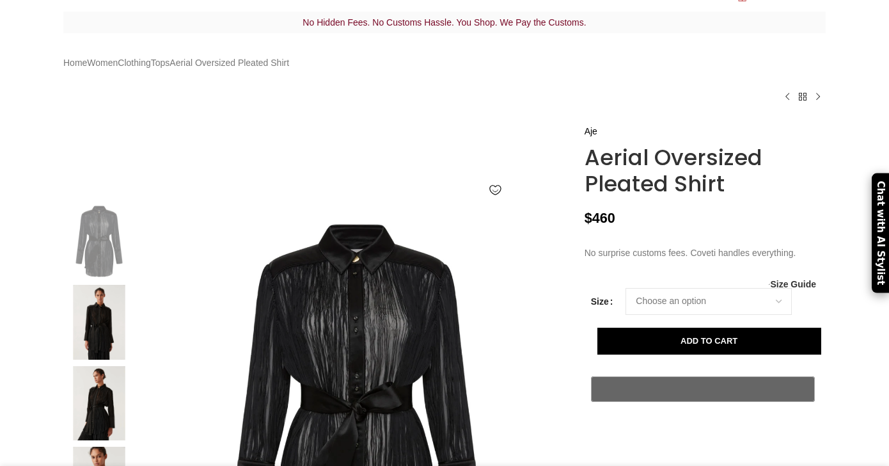
scroll to position [49, 0]
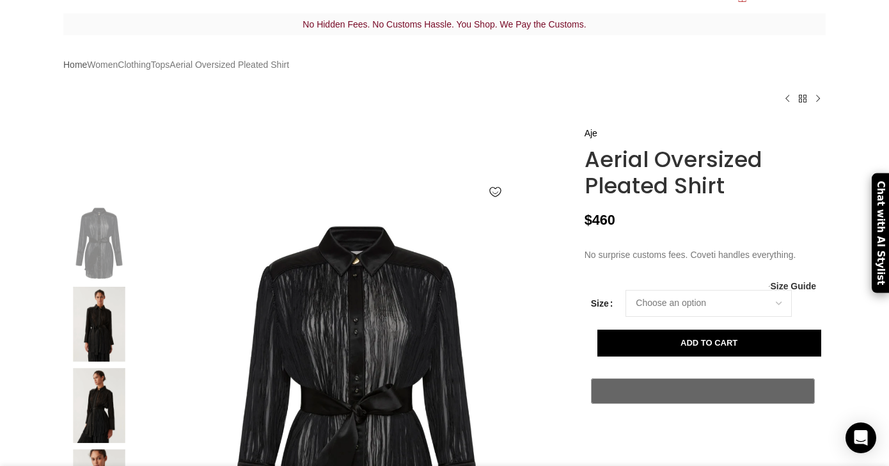
click at [74, 72] on link "Home" at bounding box center [75, 65] width 24 height 14
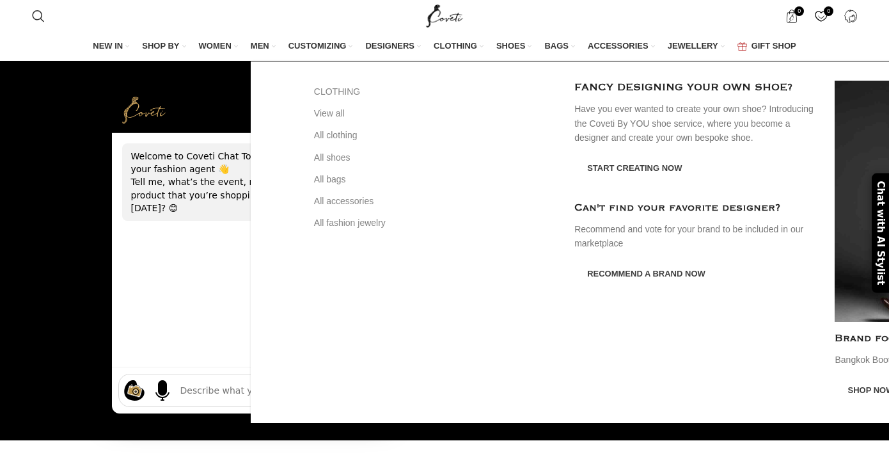
click at [265, 45] on span "MEN" at bounding box center [260, 46] width 19 height 12
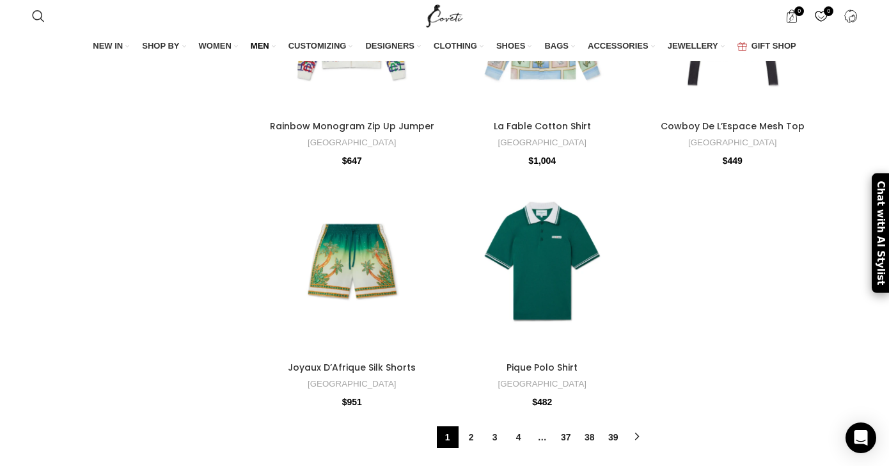
scroll to position [4378, 0]
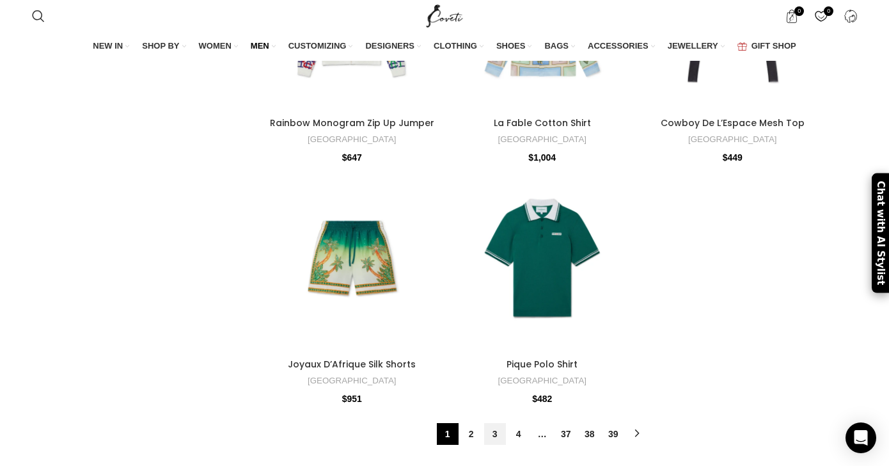
click at [489, 425] on link "3" at bounding box center [495, 434] width 22 height 22
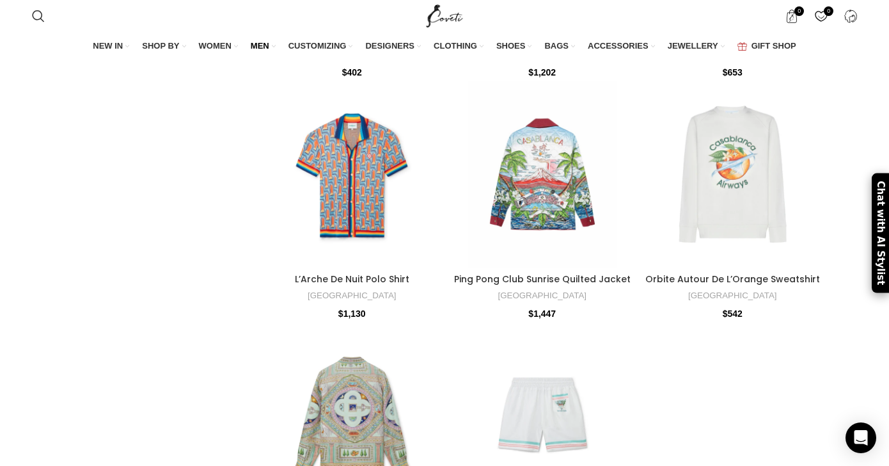
scroll to position [3918, 0]
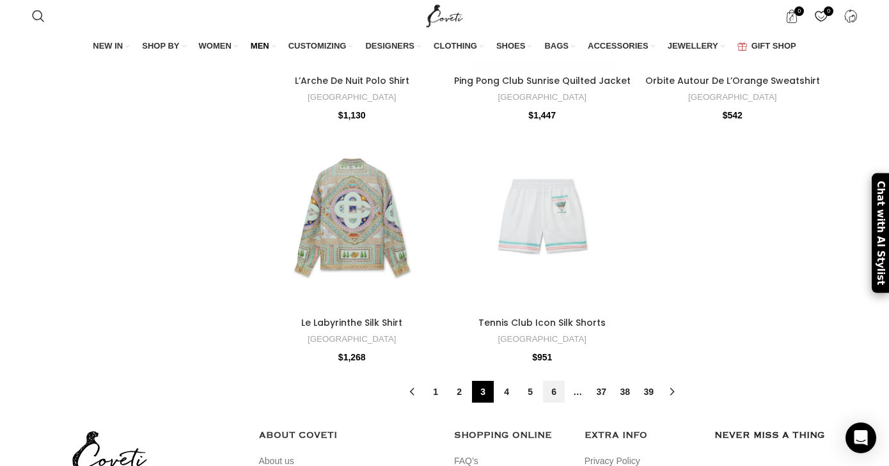
click at [545, 381] on link "6" at bounding box center [554, 392] width 22 height 22
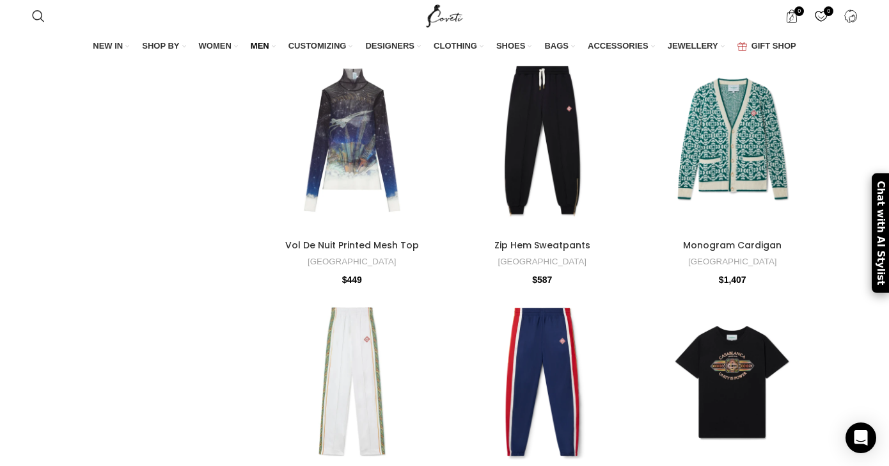
scroll to position [1308, 0]
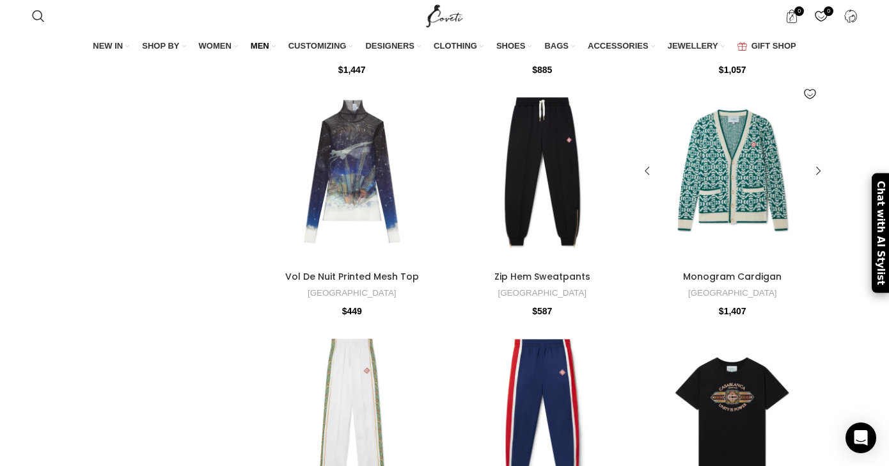
click at [745, 182] on div at bounding box center [732, 171] width 37 height 187
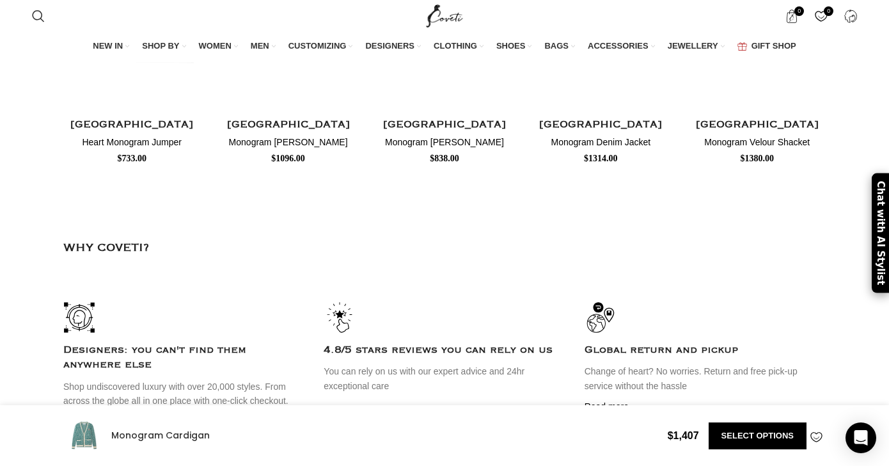
scroll to position [2975, 0]
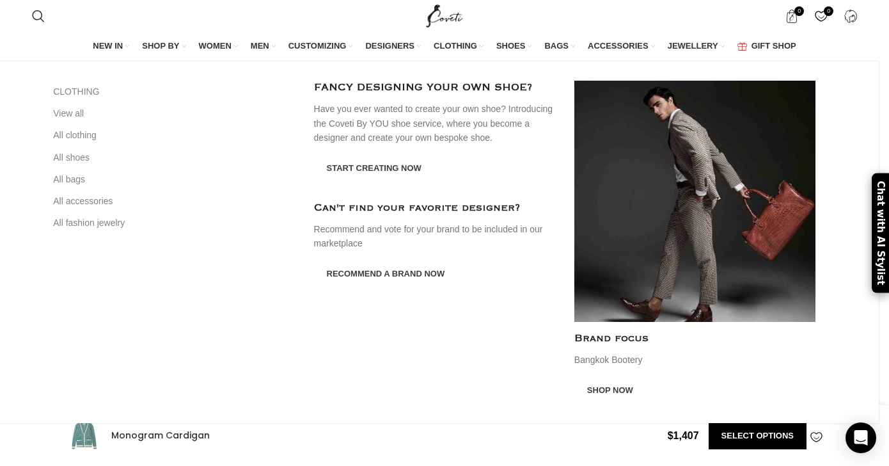
click at [259, 45] on span "MEN" at bounding box center [260, 46] width 19 height 12
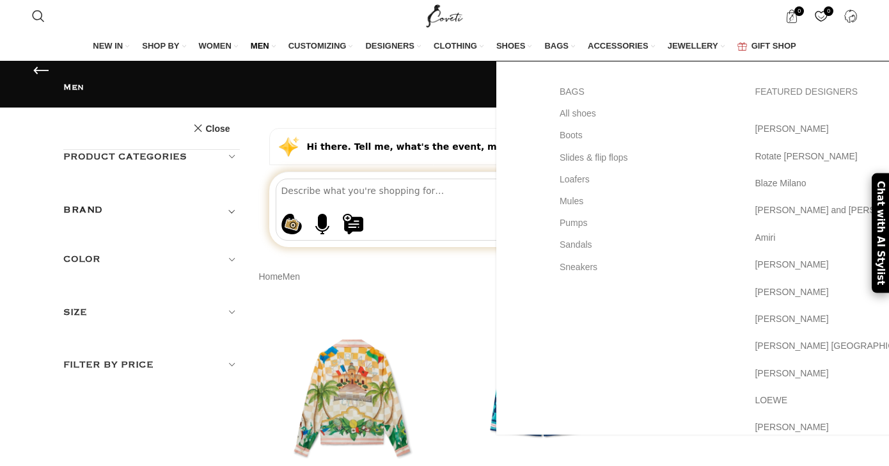
click at [518, 44] on span "SHOES" at bounding box center [510, 46] width 29 height 12
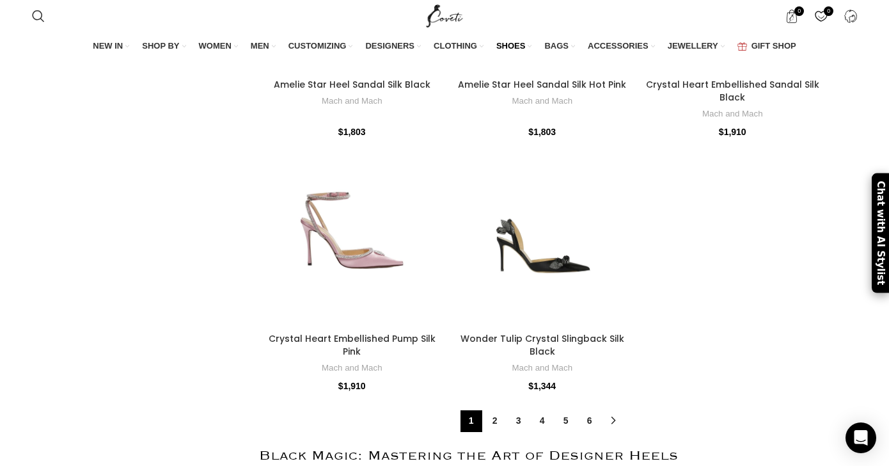
scroll to position [4633, 0]
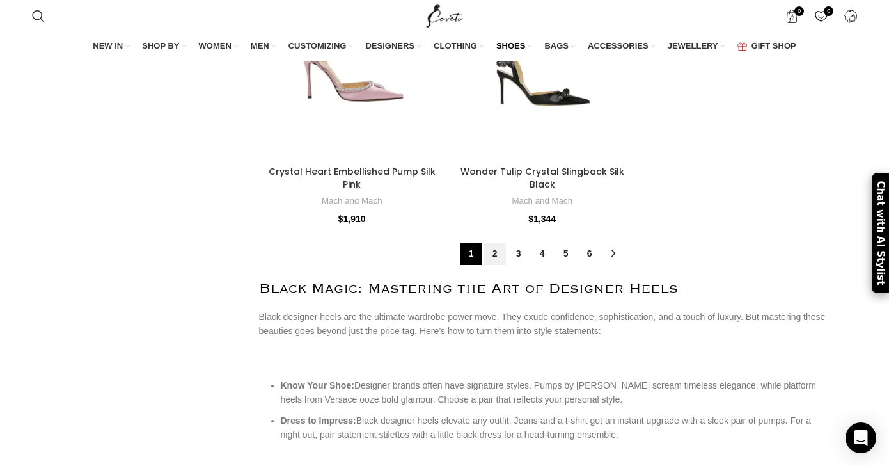
click at [496, 243] on link "2" at bounding box center [495, 254] width 22 height 22
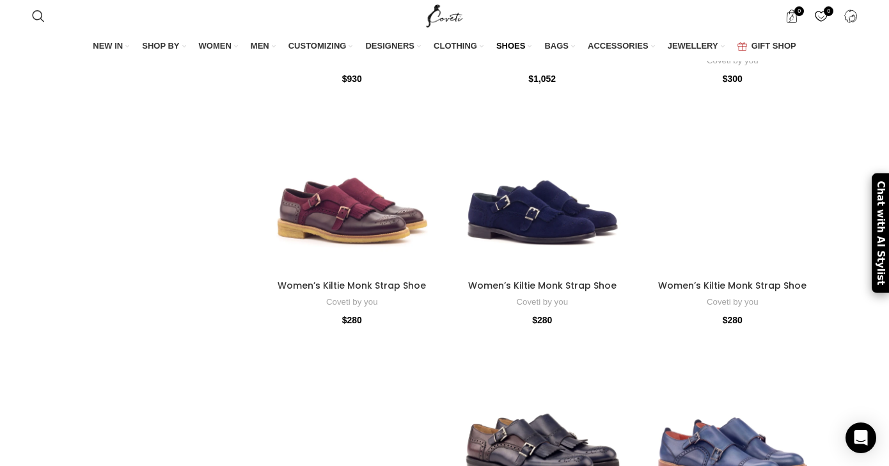
scroll to position [2339, 0]
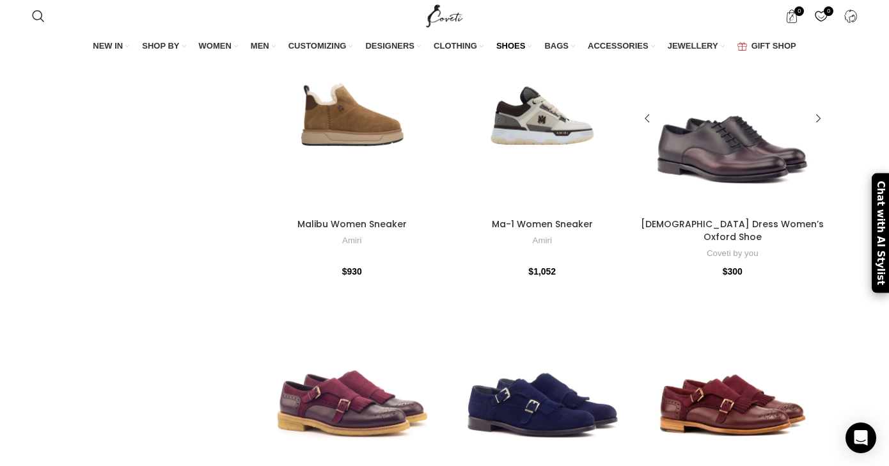
click at [702, 175] on div at bounding box center [709, 119] width 47 height 187
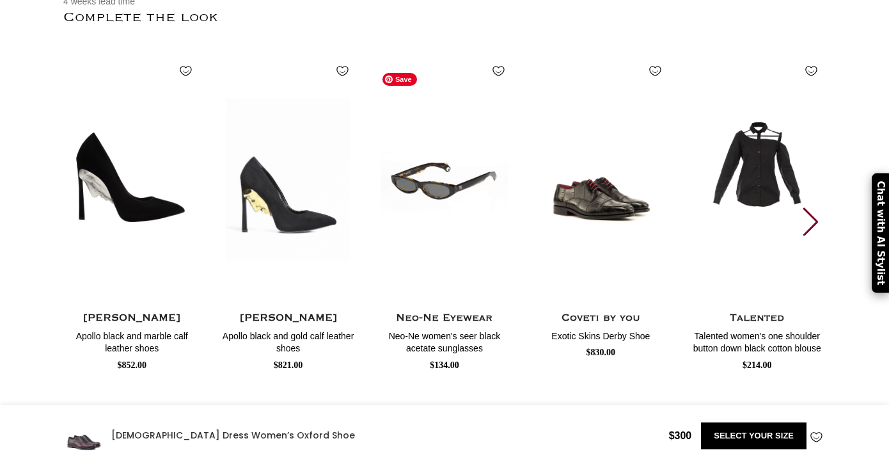
scroll to position [1078, 0]
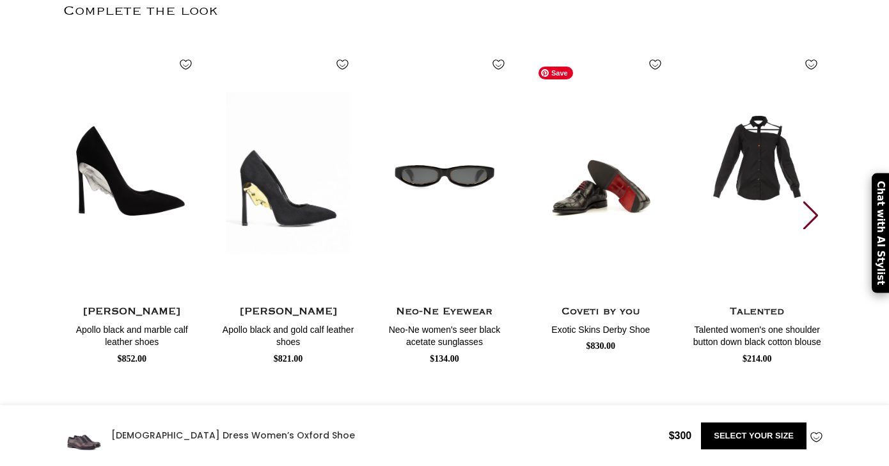
click at [589, 212] on img "4 / 10" at bounding box center [600, 172] width 141 height 263
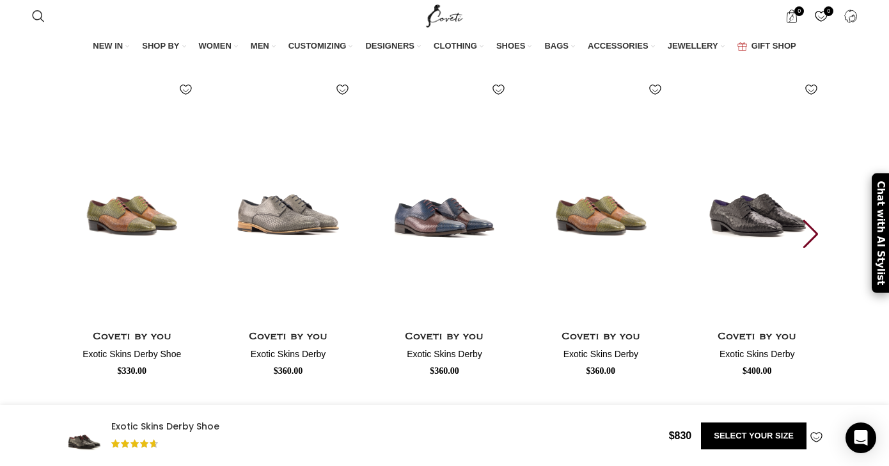
scroll to position [0, 269]
click at [812, 247] on div "Next slide" at bounding box center [810, 233] width 17 height 28
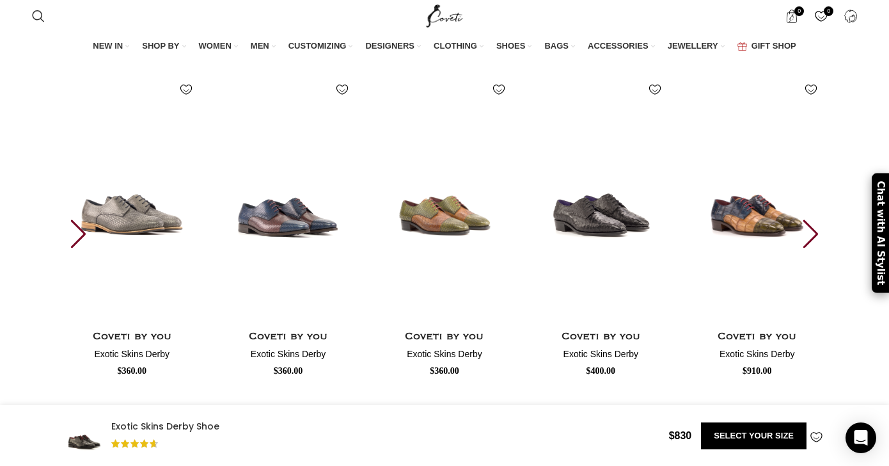
click at [812, 247] on div "Next slide" at bounding box center [810, 233] width 17 height 28
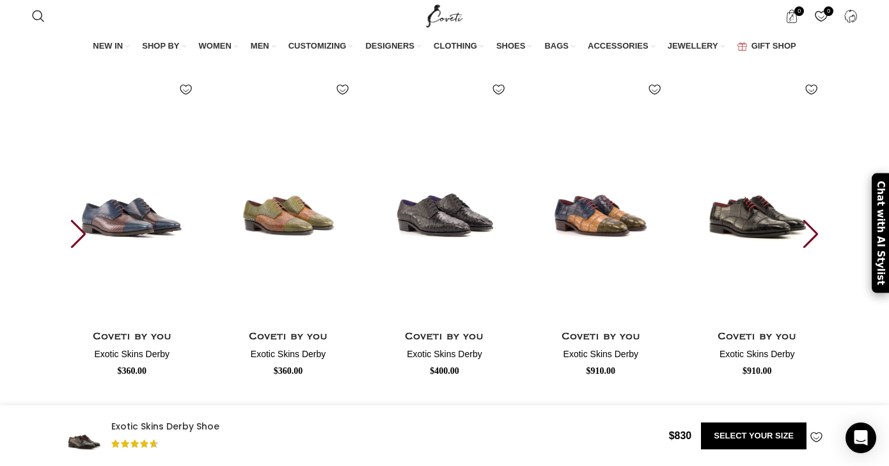
click at [812, 247] on div "Next slide" at bounding box center [810, 233] width 17 height 28
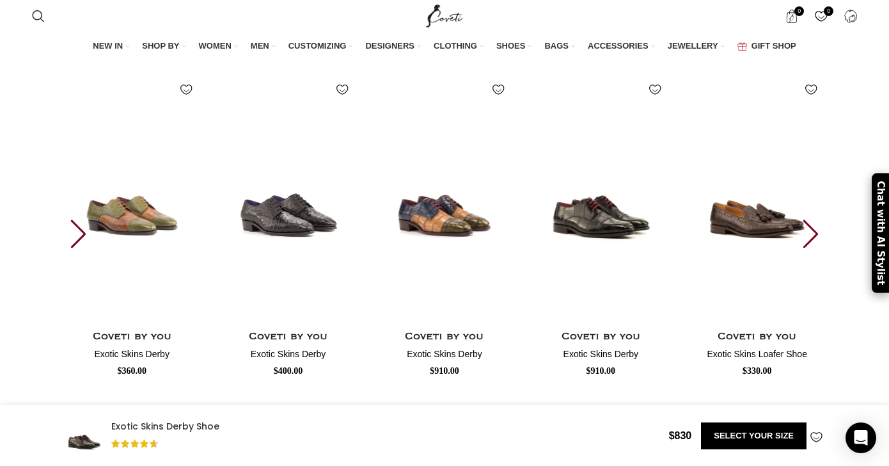
click at [812, 247] on div "Next slide" at bounding box center [810, 233] width 17 height 28
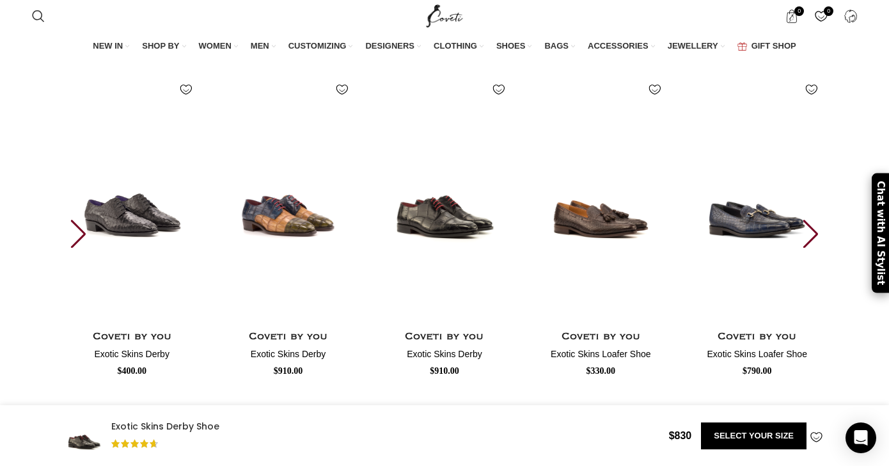
click at [812, 247] on div "Next slide" at bounding box center [810, 233] width 17 height 28
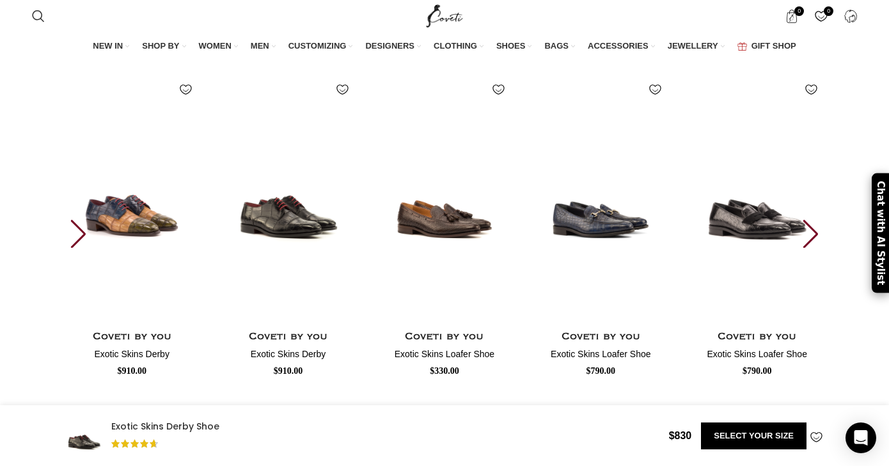
click at [812, 247] on div "Next slide" at bounding box center [810, 233] width 17 height 28
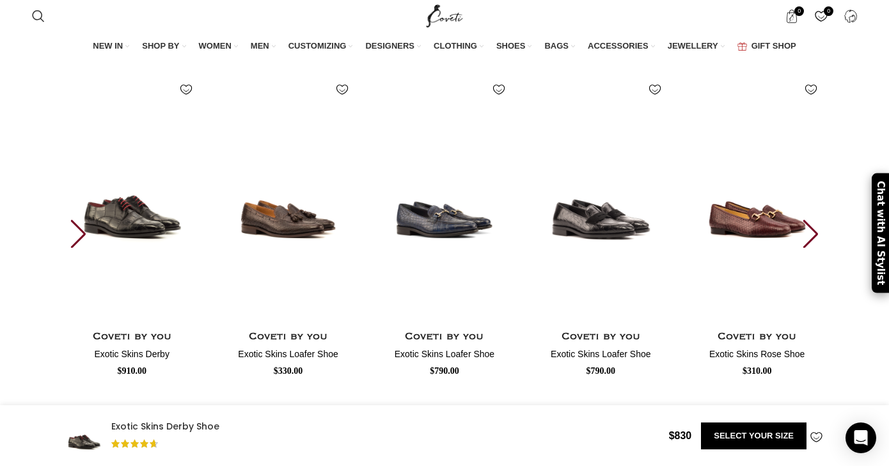
click at [812, 247] on div "Next slide" at bounding box center [810, 233] width 17 height 28
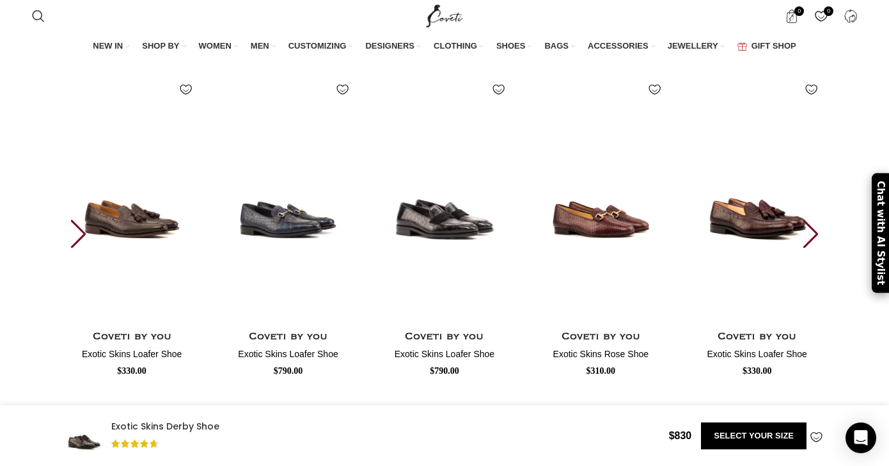
click at [812, 247] on div "Next slide" at bounding box center [810, 233] width 17 height 28
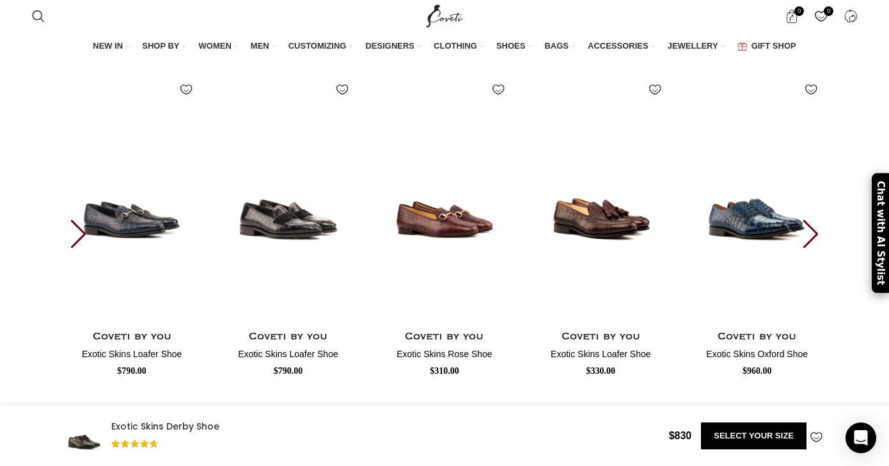
click at [812, 247] on div "Next slide" at bounding box center [810, 233] width 17 height 28
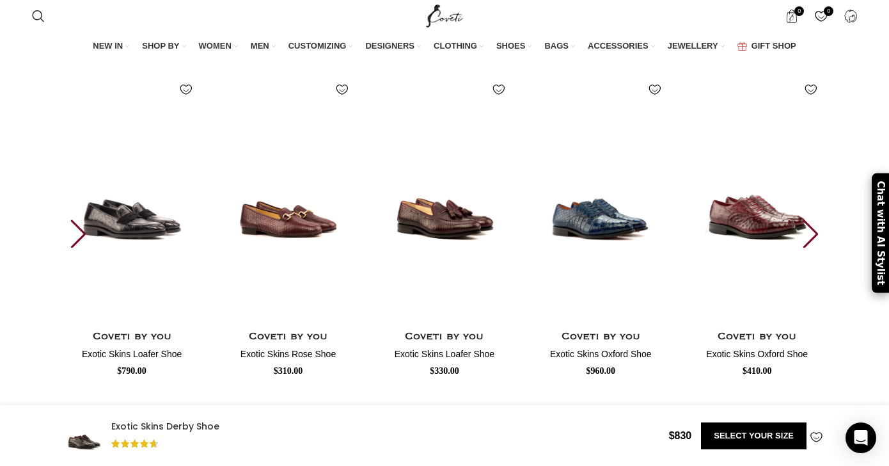
click at [812, 247] on div "Next slide" at bounding box center [810, 233] width 17 height 28
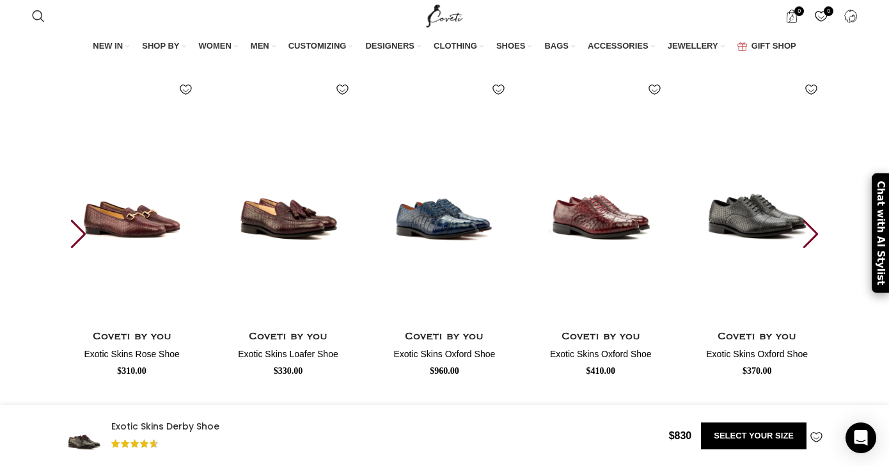
click at [812, 247] on div "Next slide" at bounding box center [810, 233] width 17 height 28
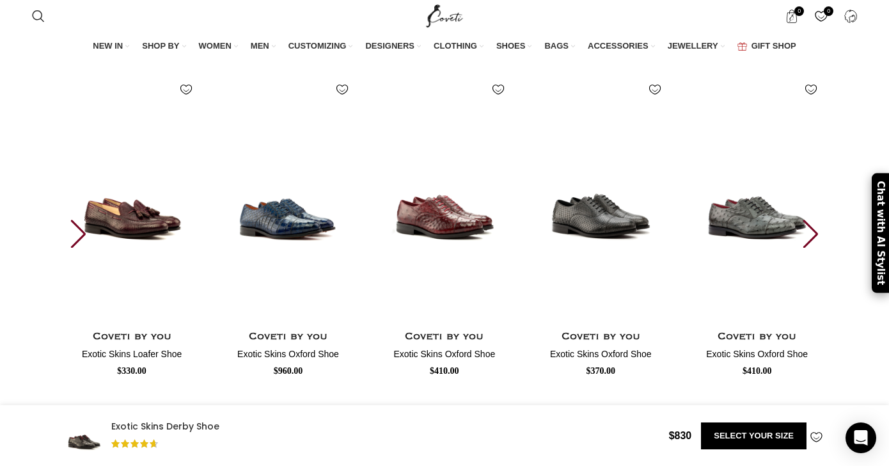
scroll to position [0, 404]
click at [812, 247] on div "Next slide" at bounding box center [810, 233] width 17 height 28
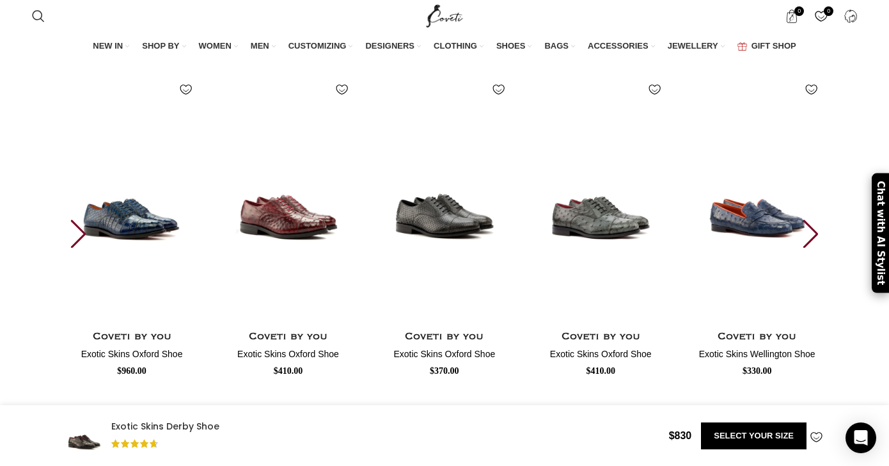
click at [812, 247] on div "Next slide" at bounding box center [810, 233] width 17 height 28
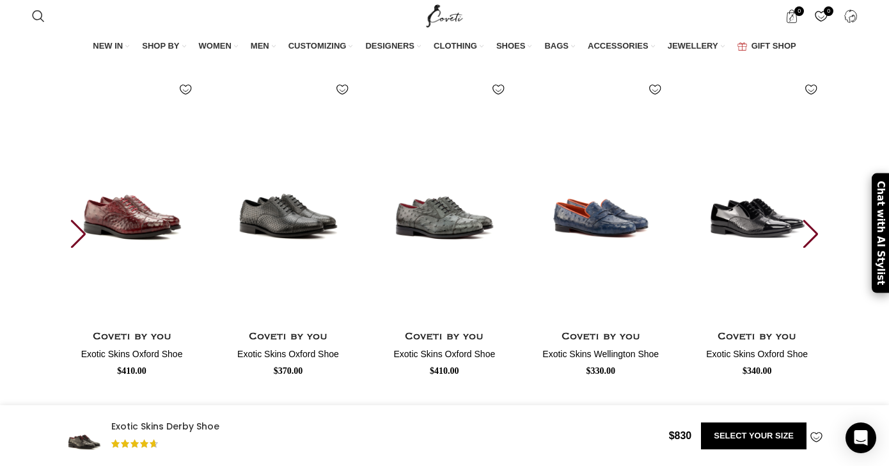
click at [812, 247] on div "Next slide" at bounding box center [810, 233] width 17 height 28
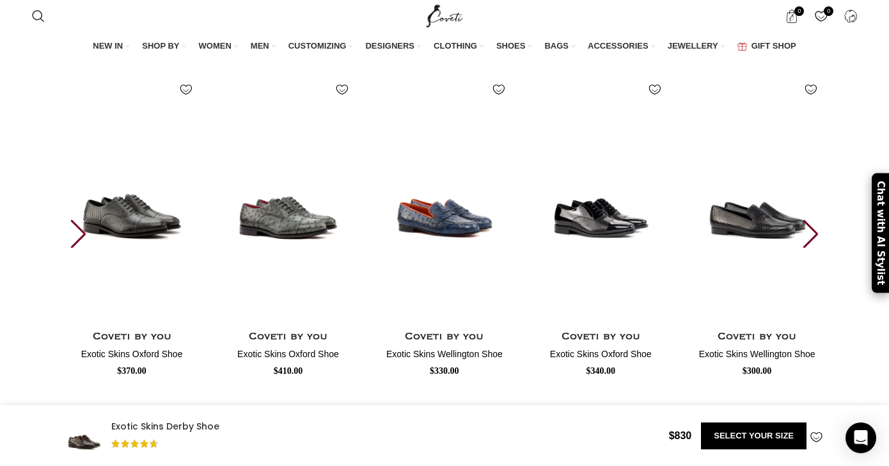
click at [812, 247] on div "Next slide" at bounding box center [810, 233] width 17 height 28
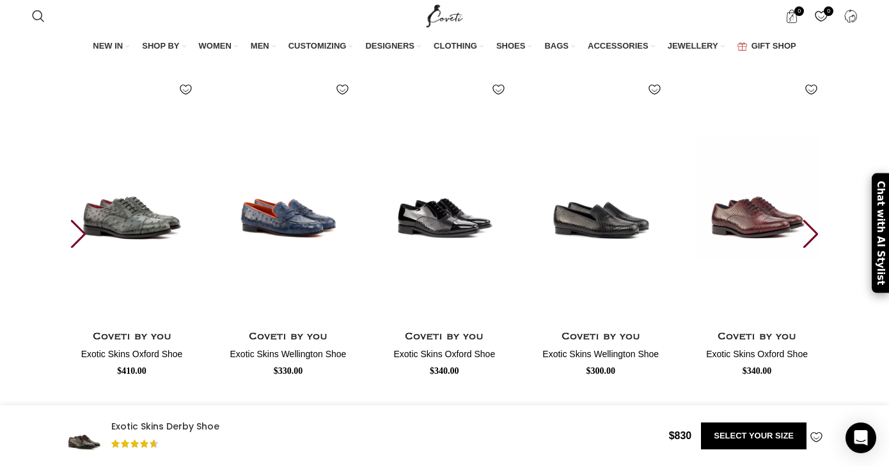
click at [812, 247] on div "Next slide" at bounding box center [810, 233] width 17 height 28
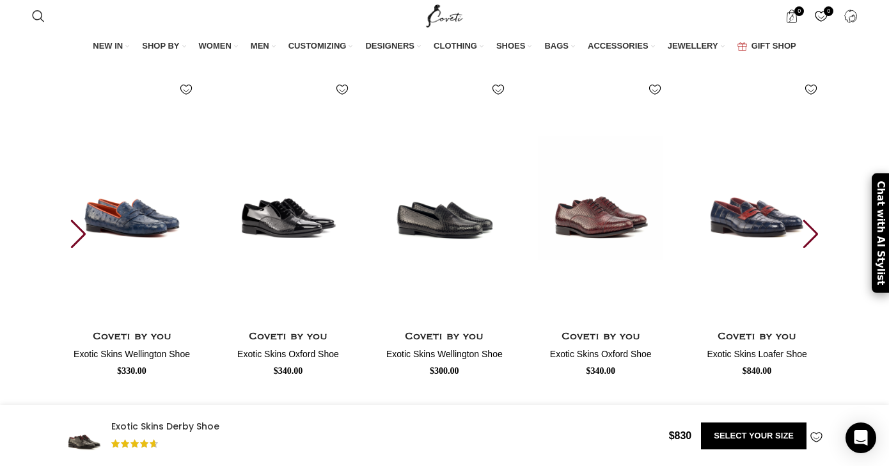
click at [812, 247] on div "Next slide" at bounding box center [810, 233] width 17 height 28
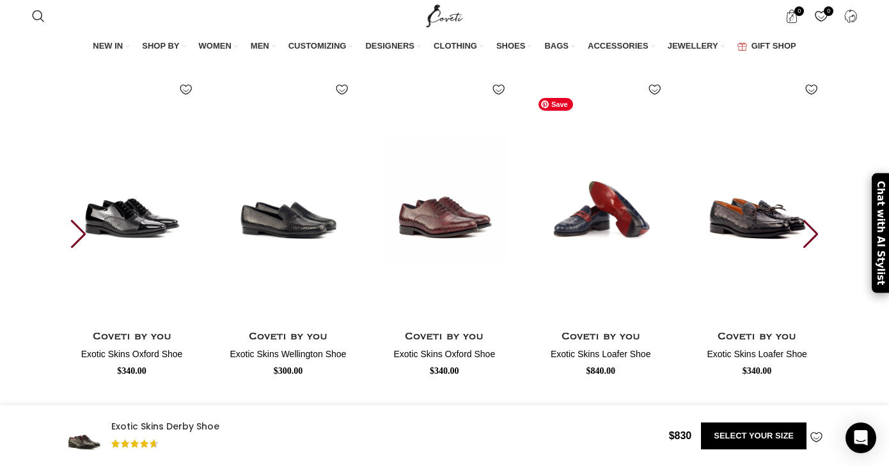
click at [611, 249] on img "21 / 30" at bounding box center [600, 197] width 141 height 263
